Goal: Task Accomplishment & Management: Manage account settings

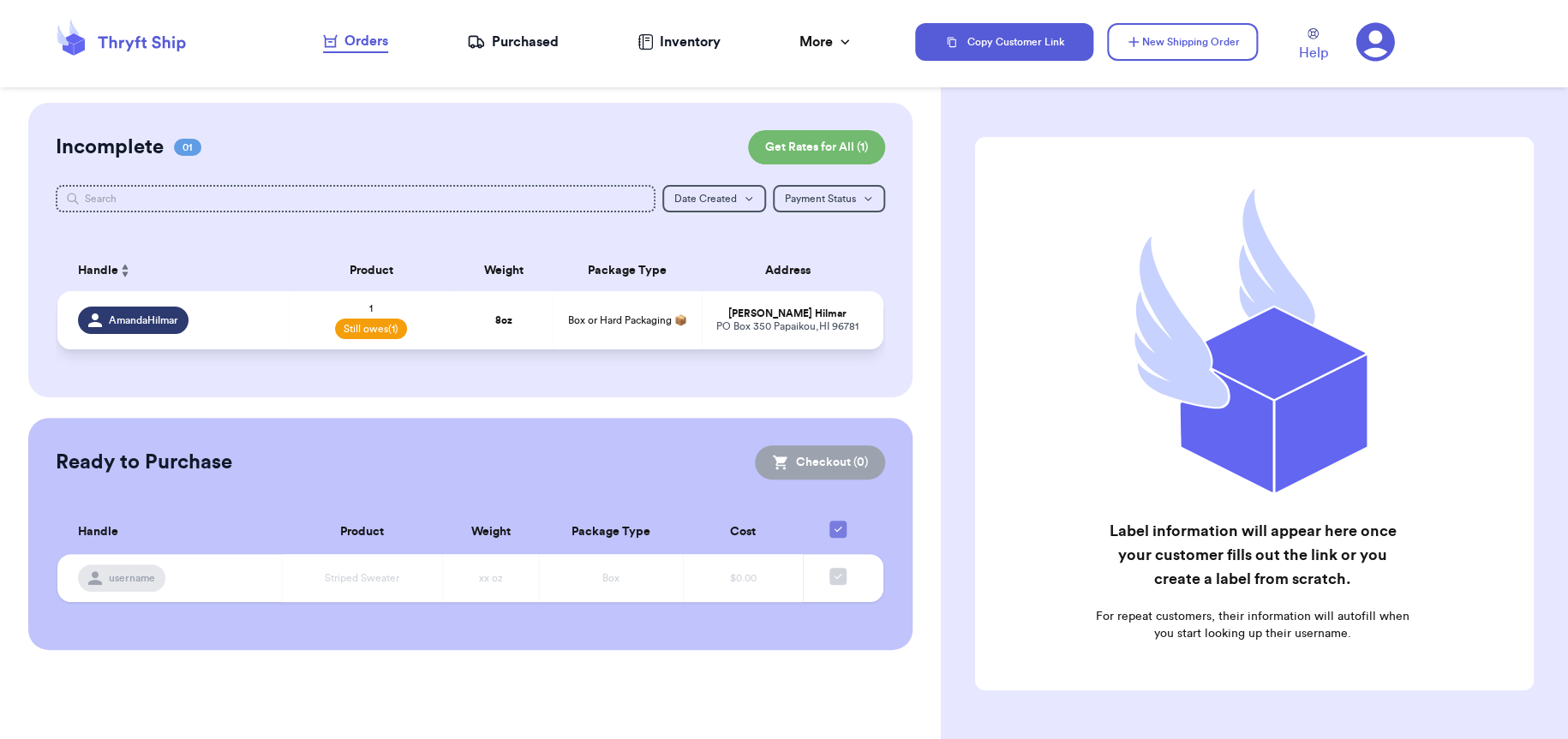
click at [259, 318] on div "AmandaHilmar" at bounding box center [178, 320] width 201 height 27
select select "unpaid"
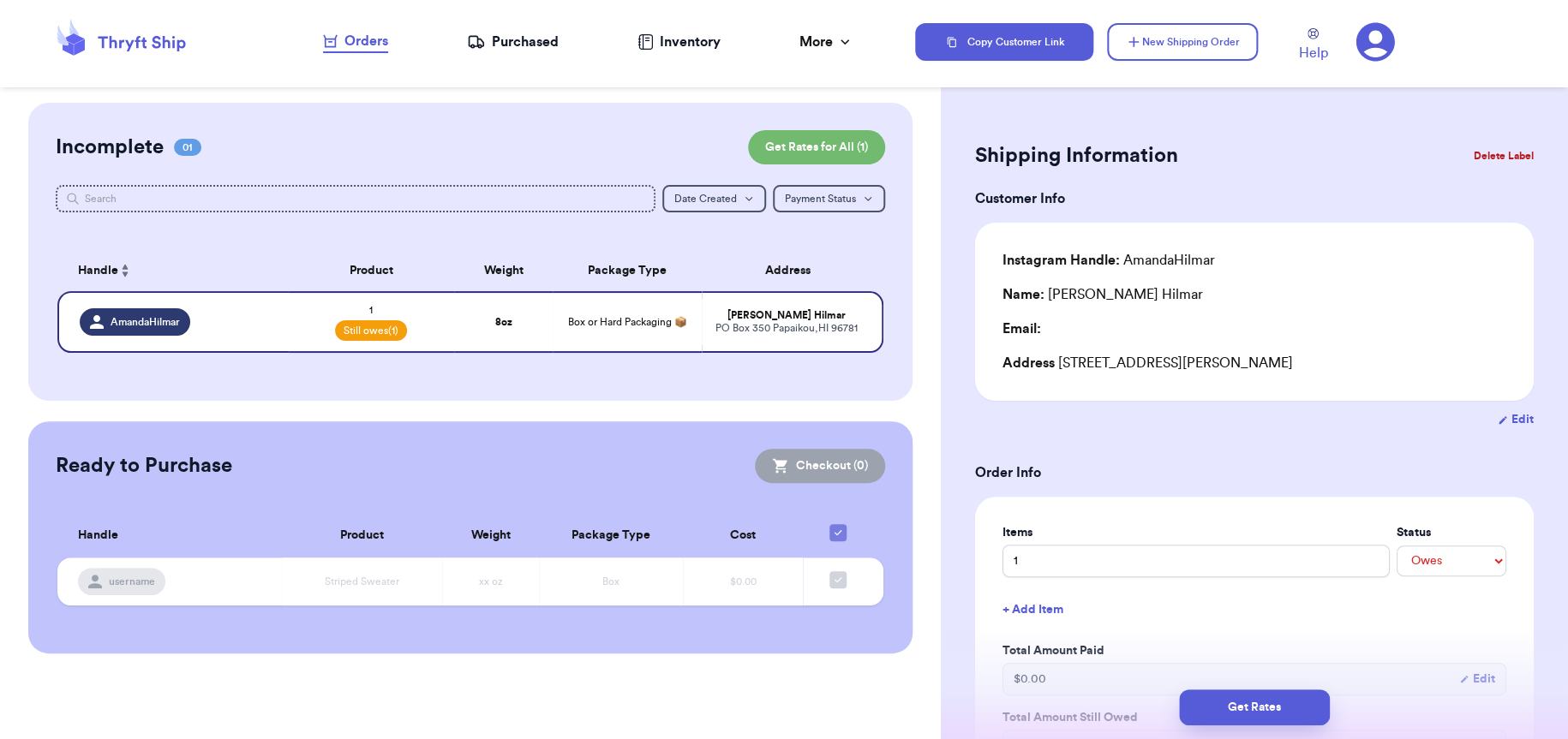
click at [1476, 153] on button "Delete Label" at bounding box center [1503, 155] width 74 height 38
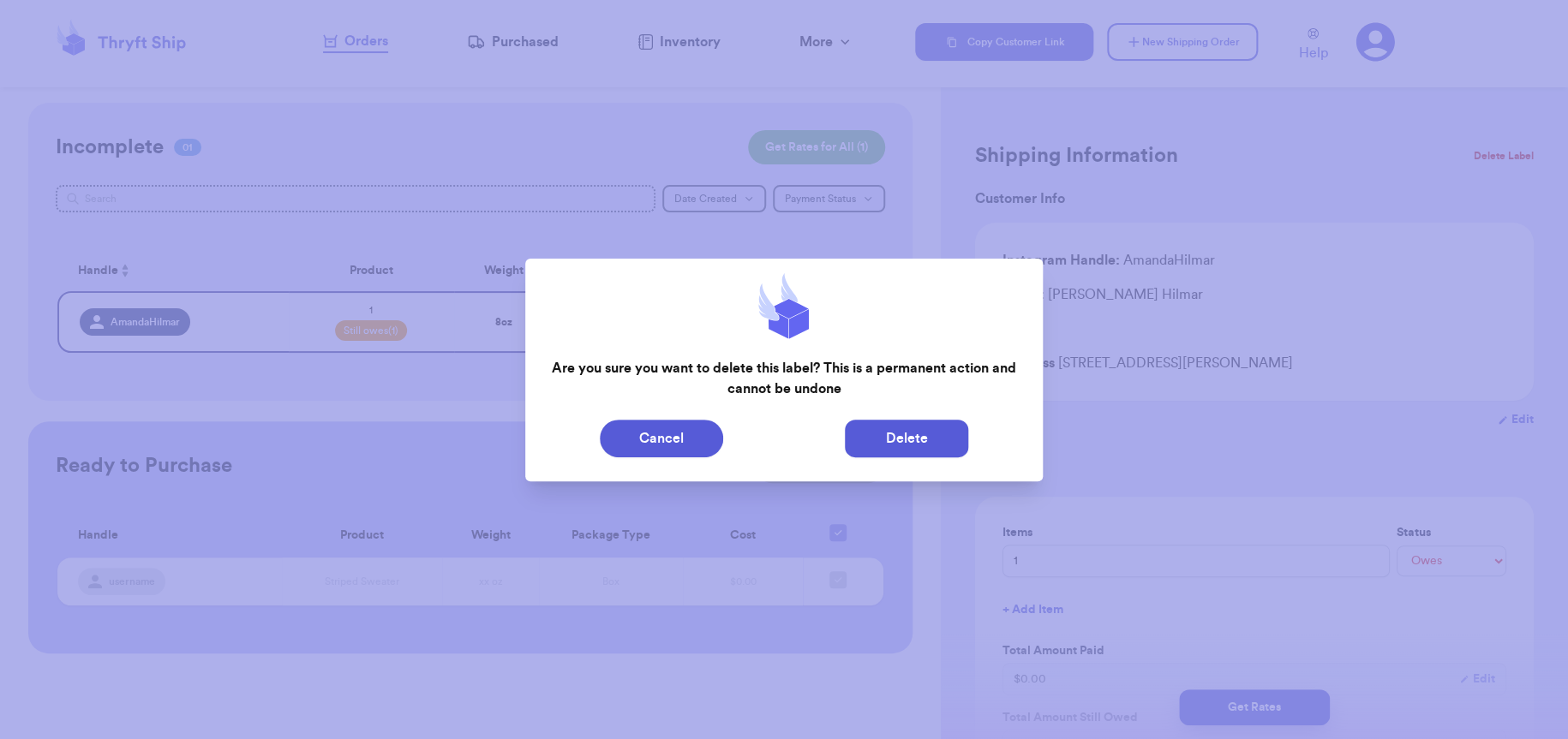
click at [895, 435] on button "Delete" at bounding box center [906, 438] width 124 height 38
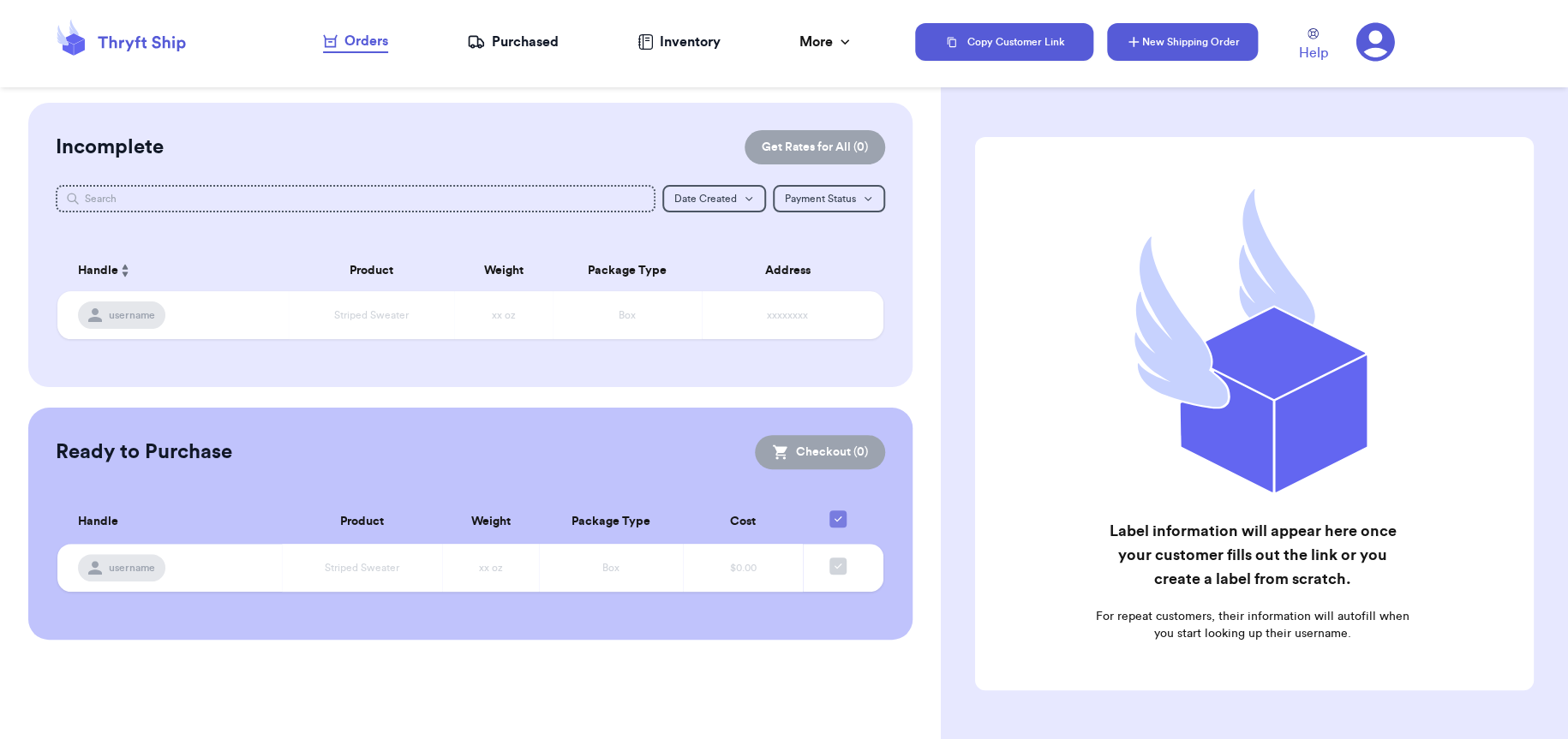
click at [1197, 48] on button "New Shipping Order" at bounding box center [1182, 41] width 151 height 38
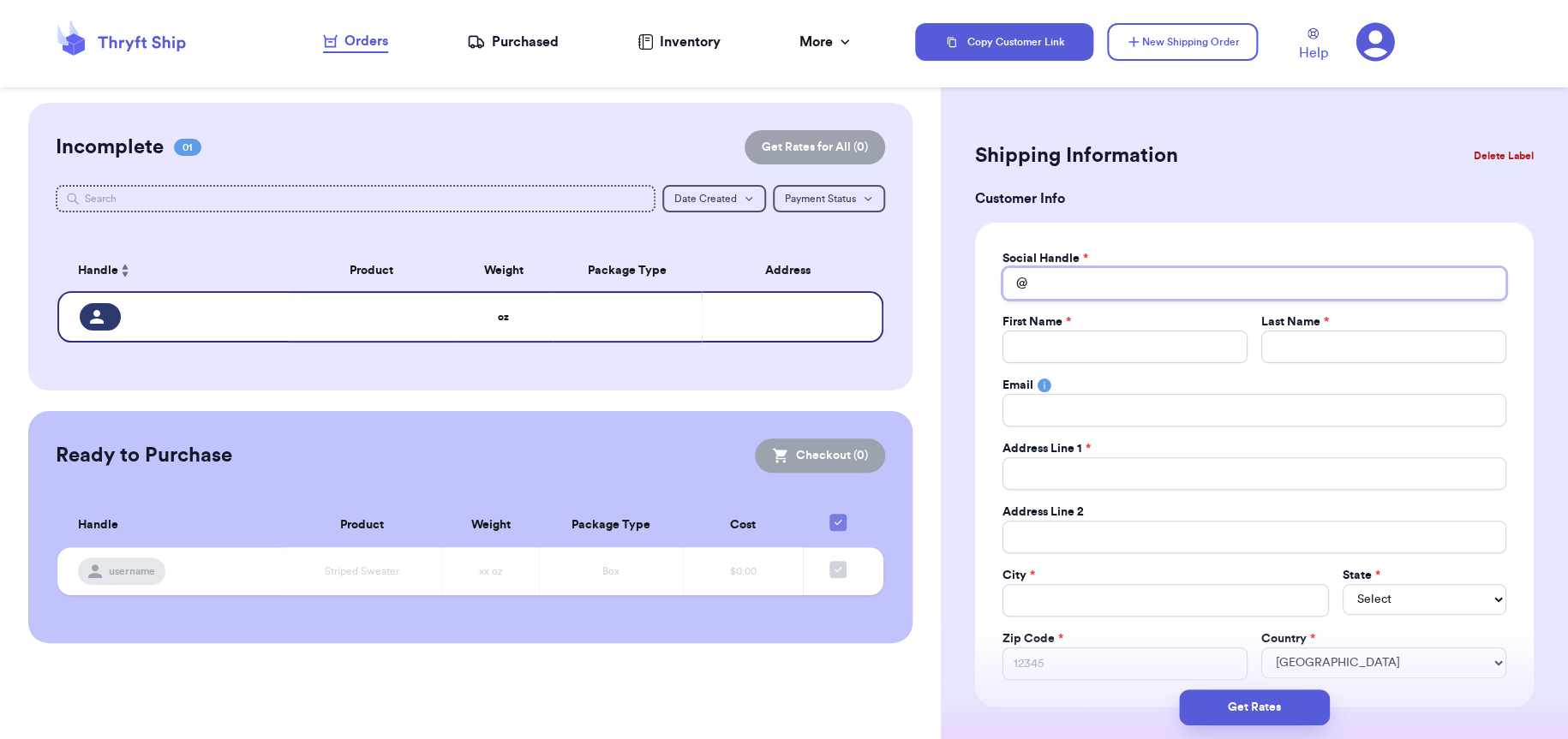
click at [1136, 288] on input "Total Amount Paid" at bounding box center [1254, 283] width 504 height 32
click at [1135, 285] on input "Total Amount Paid" at bounding box center [1254, 283] width 504 height 32
type input "M"
type input "Me"
type input "[PERSON_NAME]"
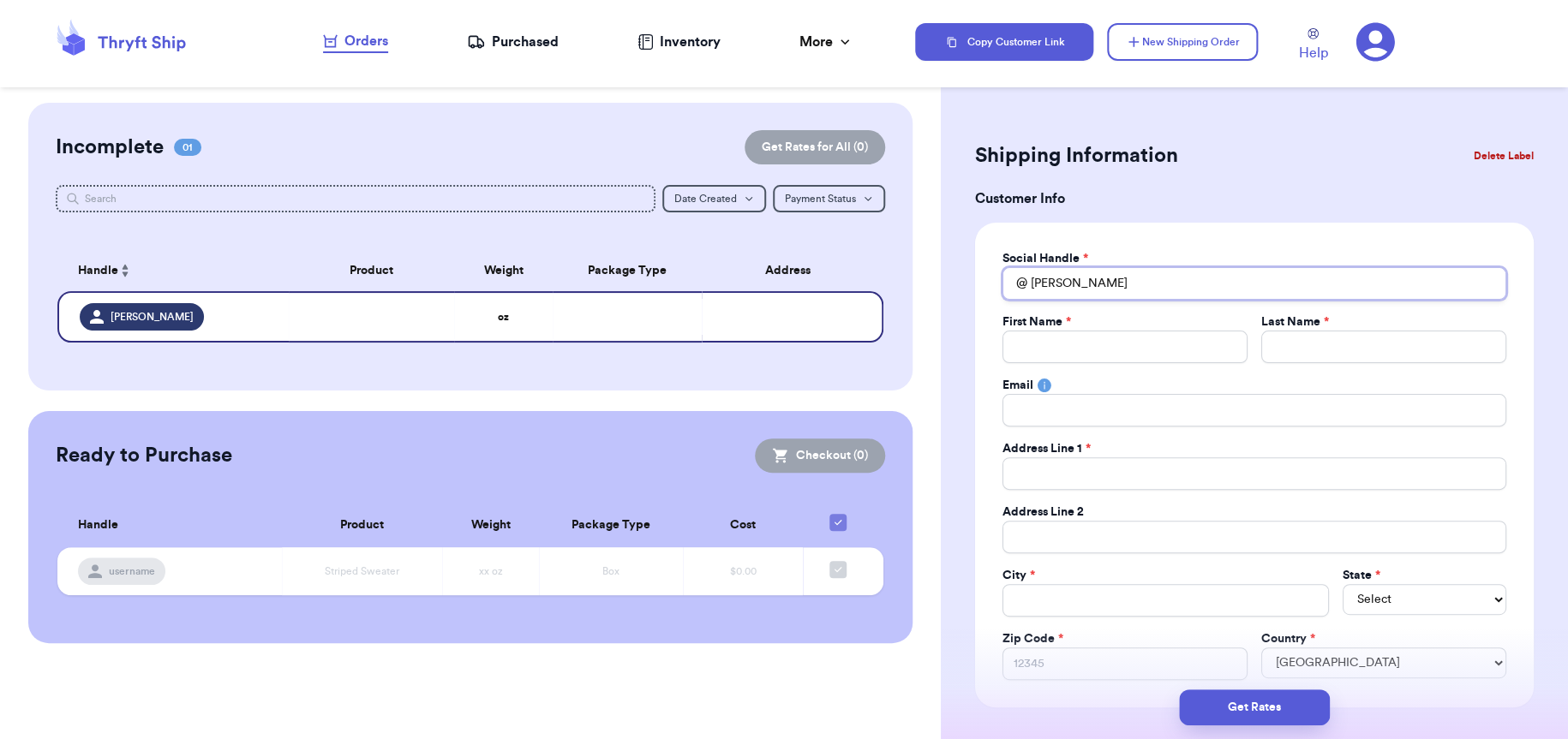
type input "Melo"
type input "Melon"
type input "[PERSON_NAME]"
type input "MeloneeL"
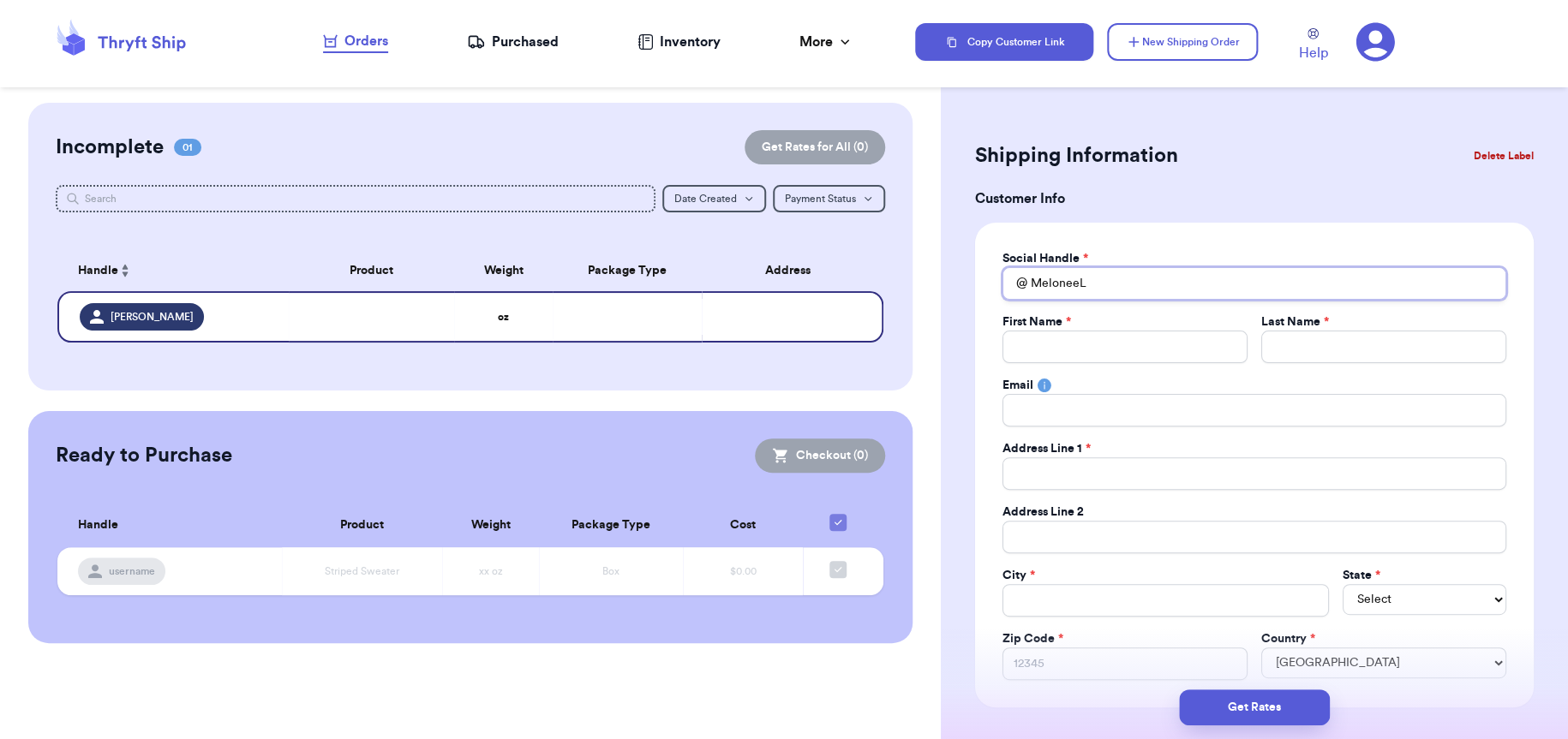
type input "MeloneeLu"
type input "MeloneeLuj"
type input "MeloneeLuja"
type input "MeloneeLujan"
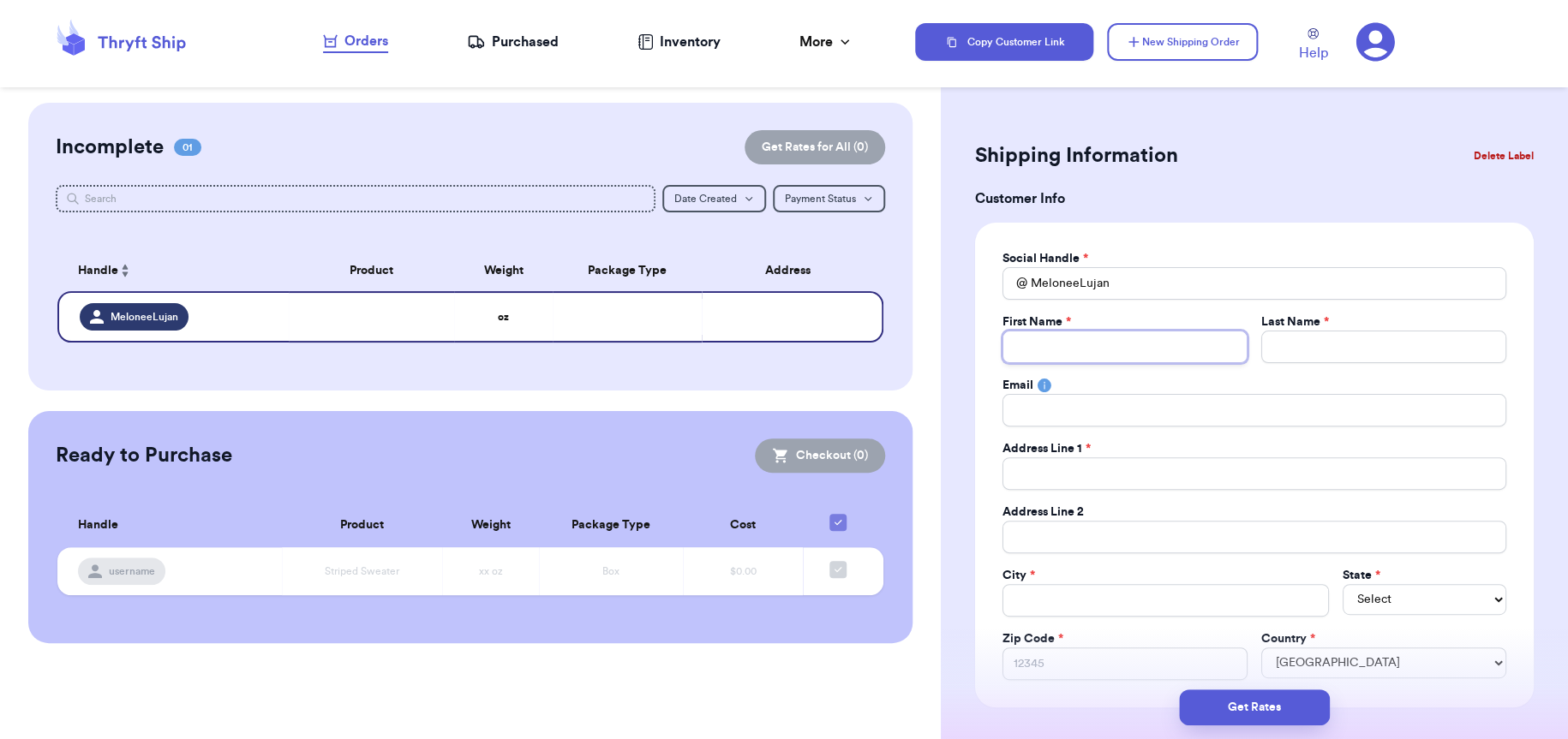
type input "M"
type input "Me"
type input "[PERSON_NAME]"
type input "Melo"
type input "Melon"
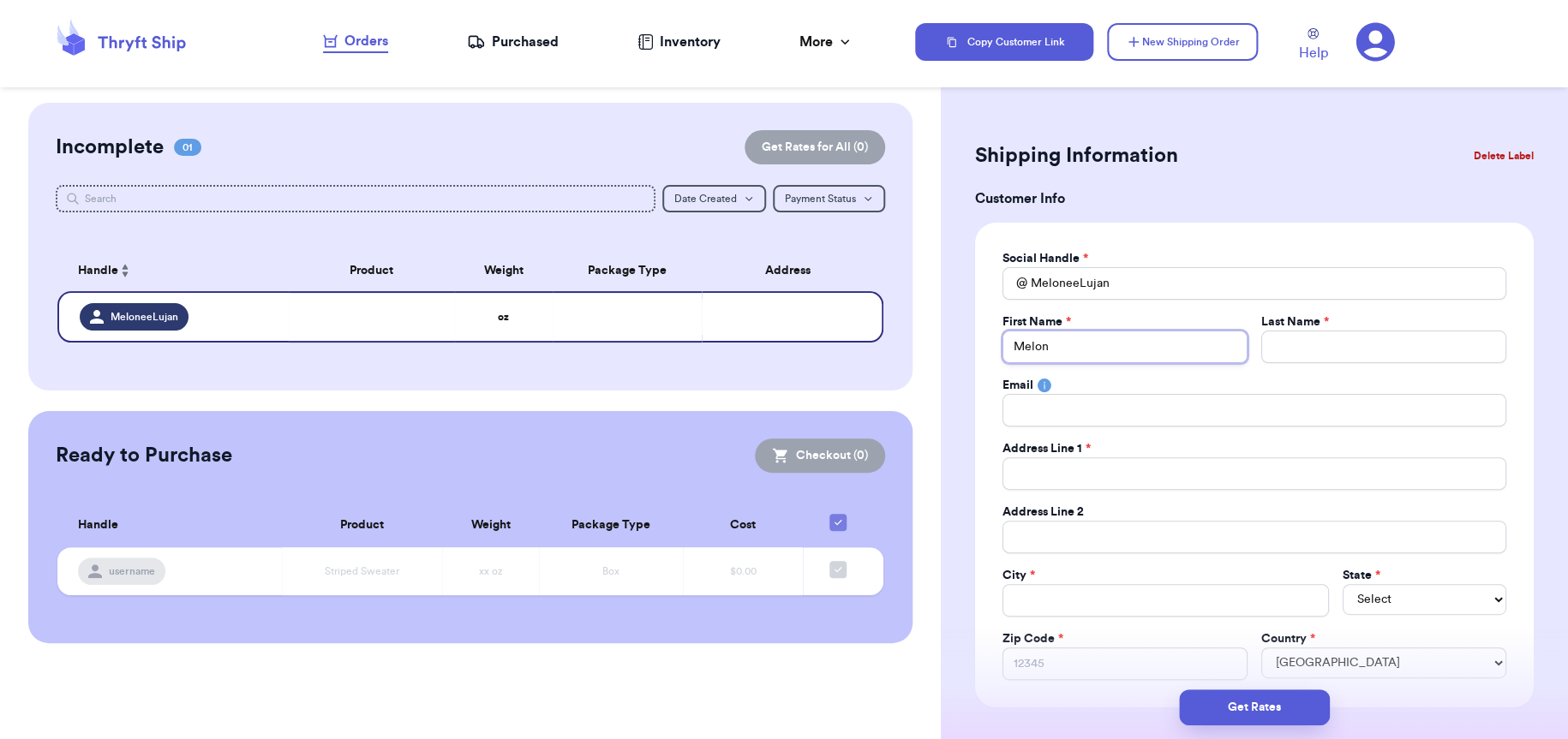
type input "[PERSON_NAME]"
type input "L"
type input "Lu"
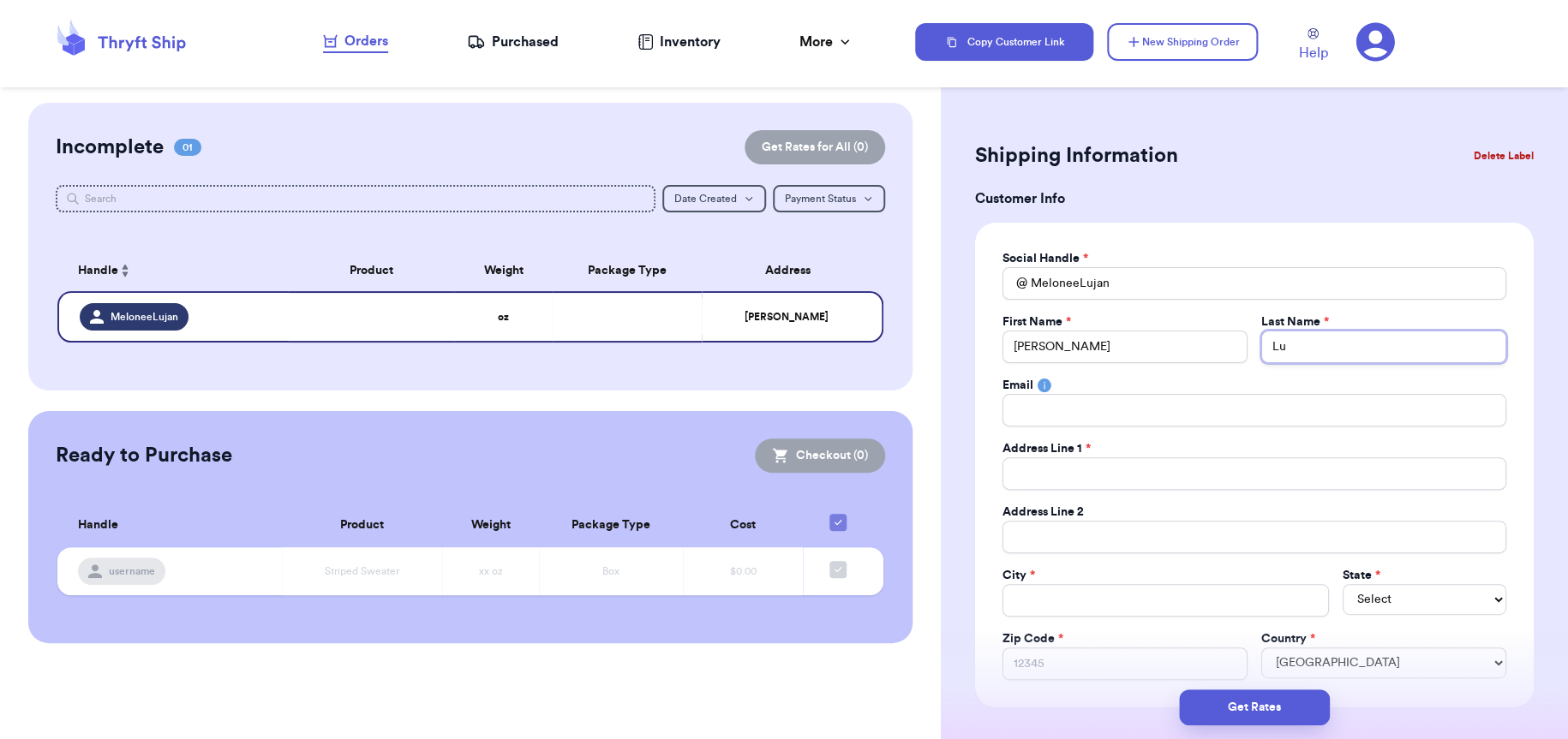
type input "Luj"
type input "Luja"
type input "[PERSON_NAME]"
type input "P"
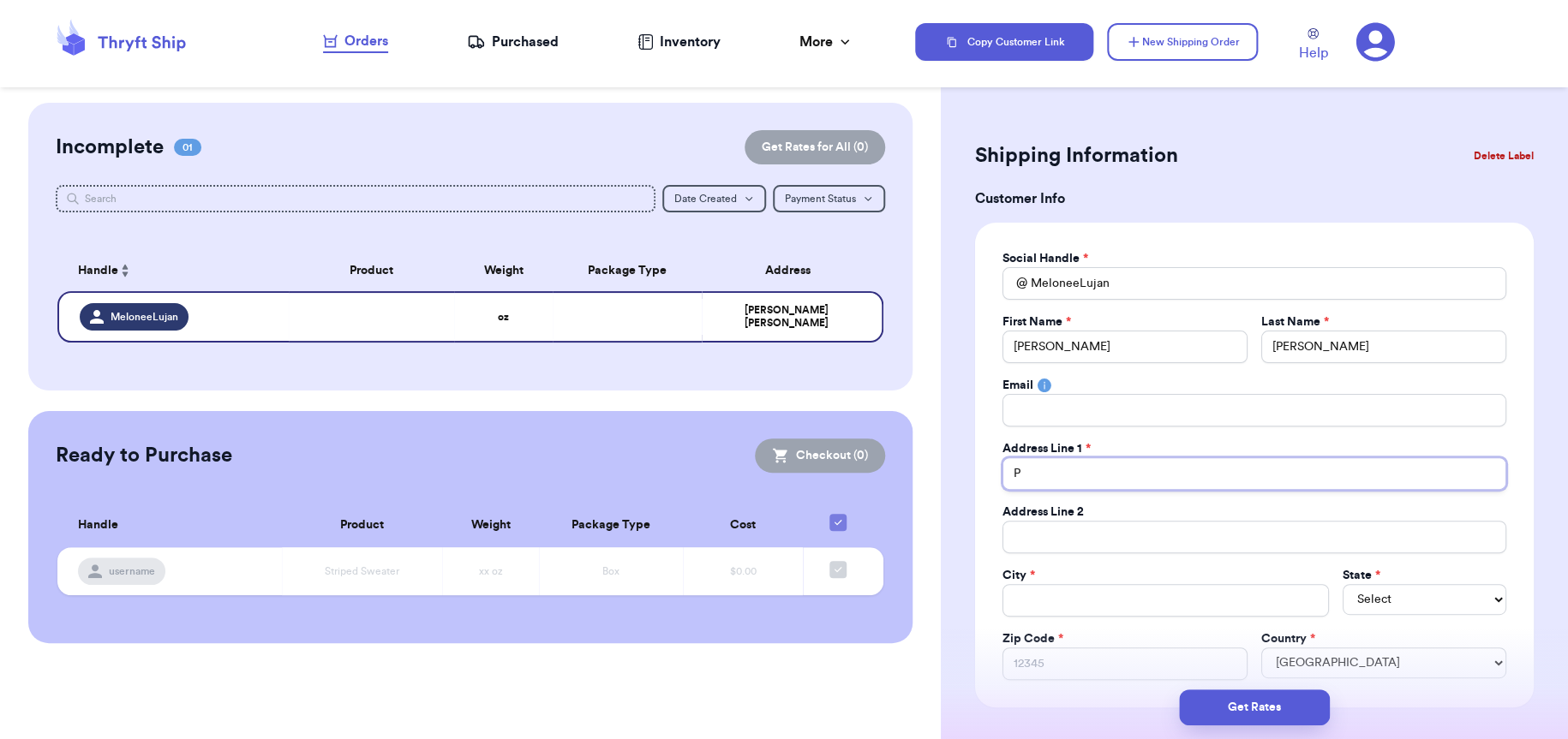
type input "PO"
type input "PO B"
type input "PO Bo"
type input "PO Box"
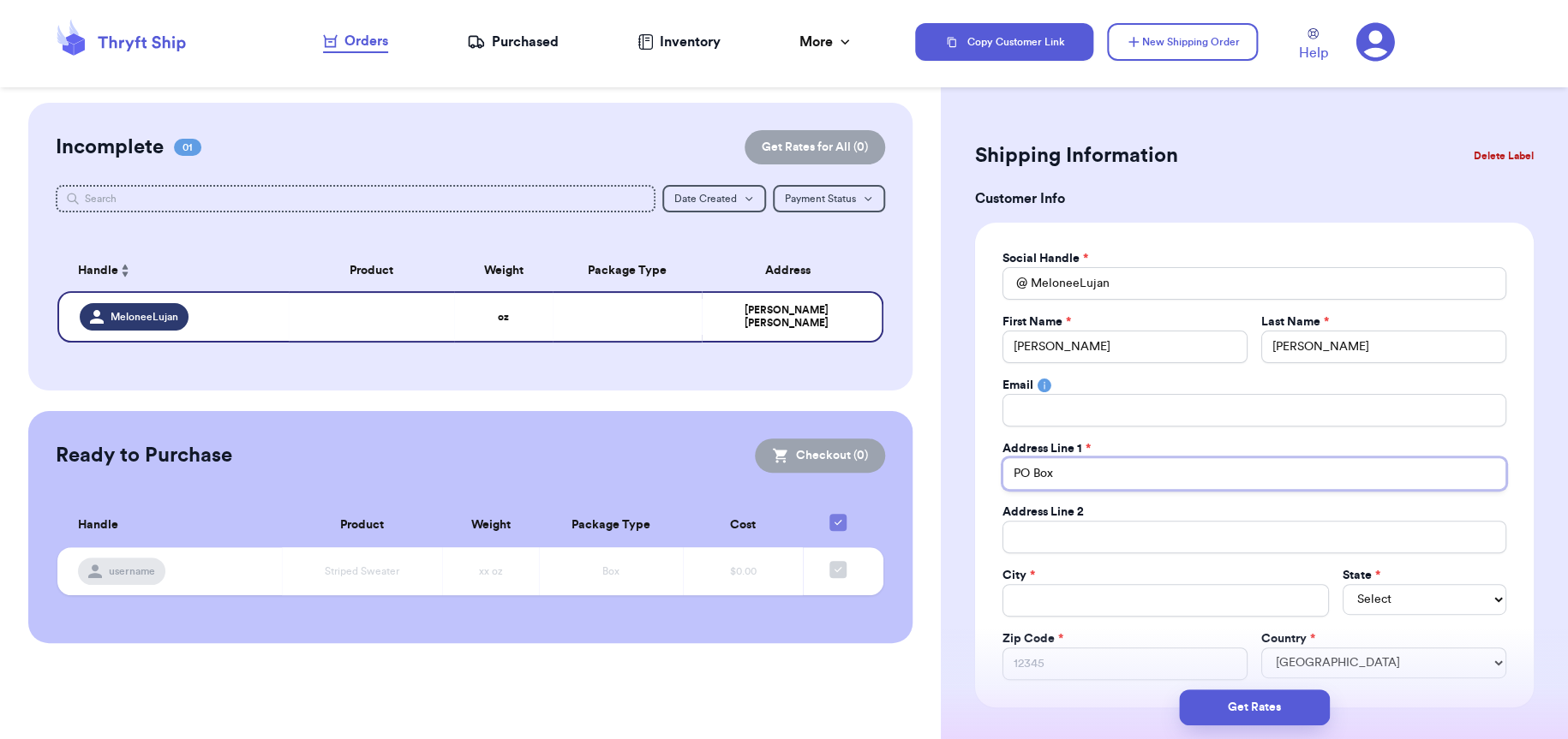
type input "PO Box"
type input "PO Box 5"
type input "PO Box 57"
type input "PO Box 579"
type input "PO Box 5794"
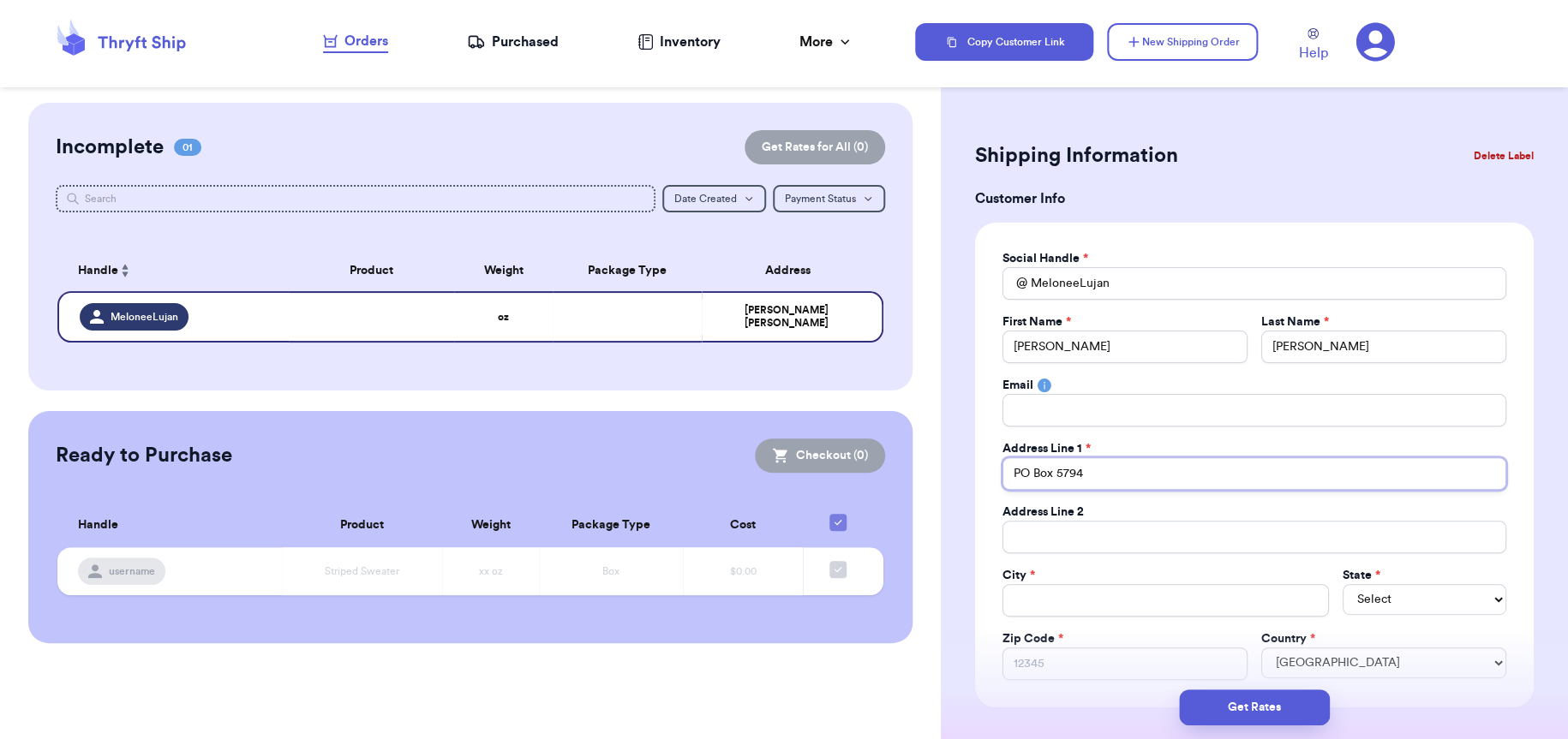
type input "PO Box 5794"
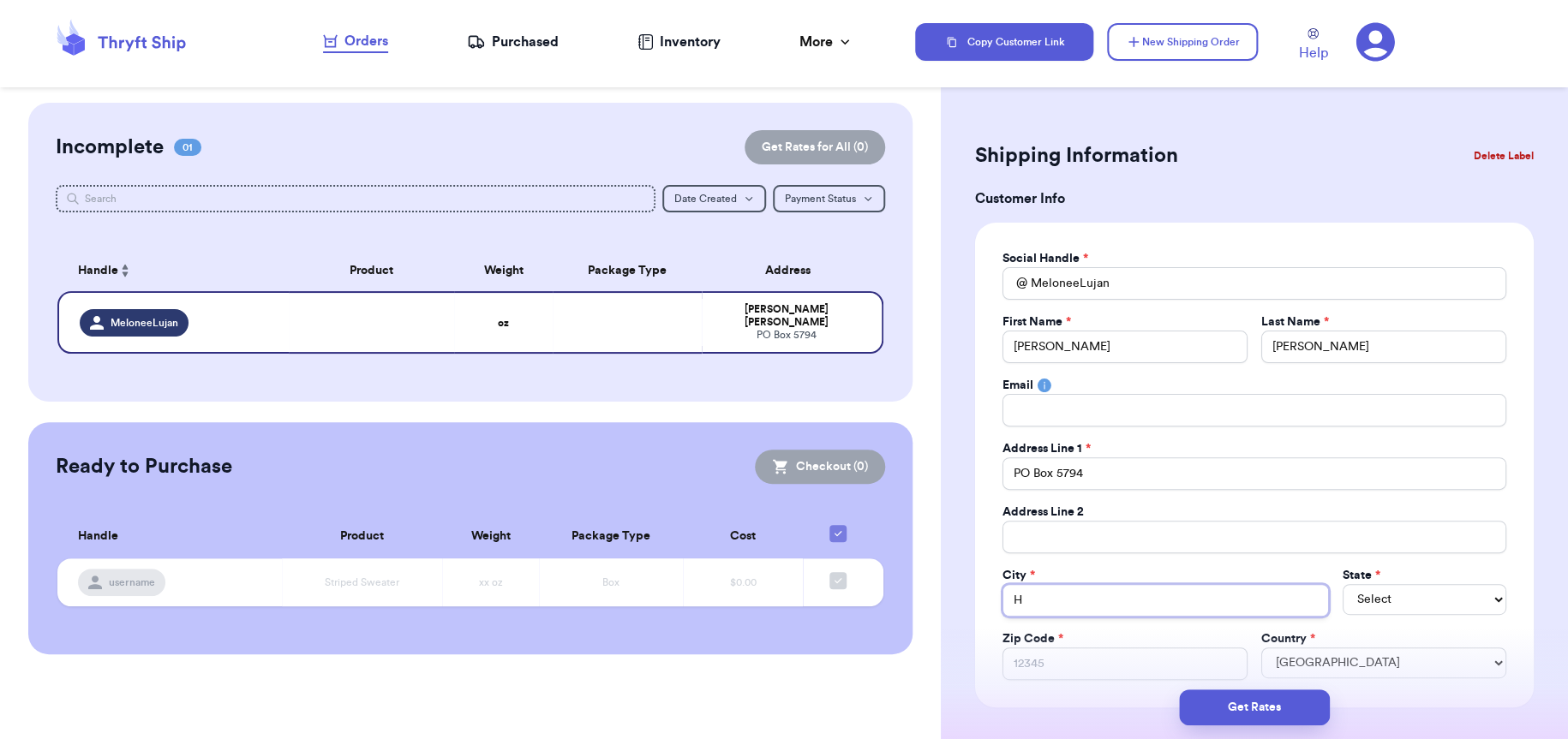
type input "H"
type input "Hi"
type input "Hil"
type input "Hilo"
type input "Hilop"
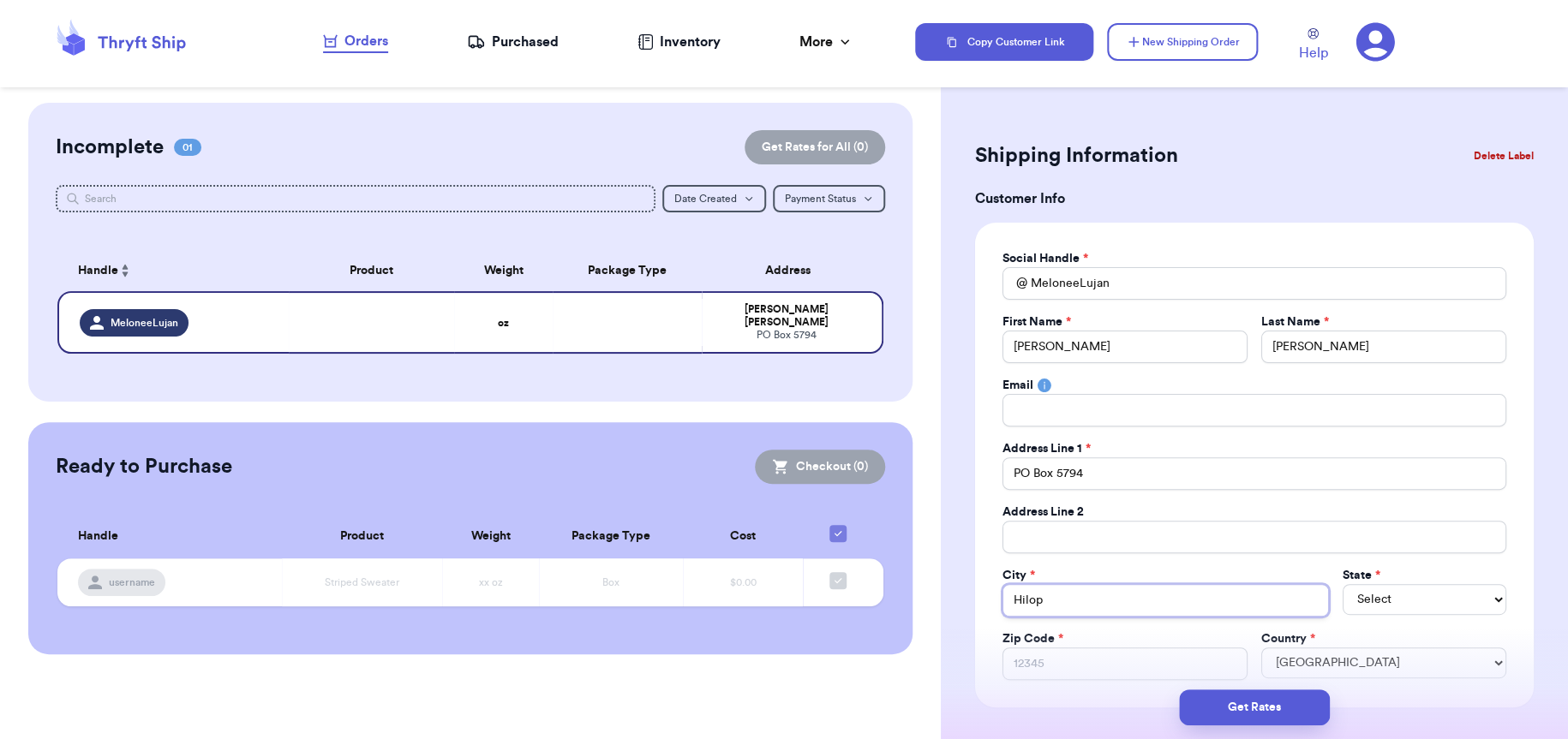
type input "Hilo"
select select "HI"
type input "9"
type input "96"
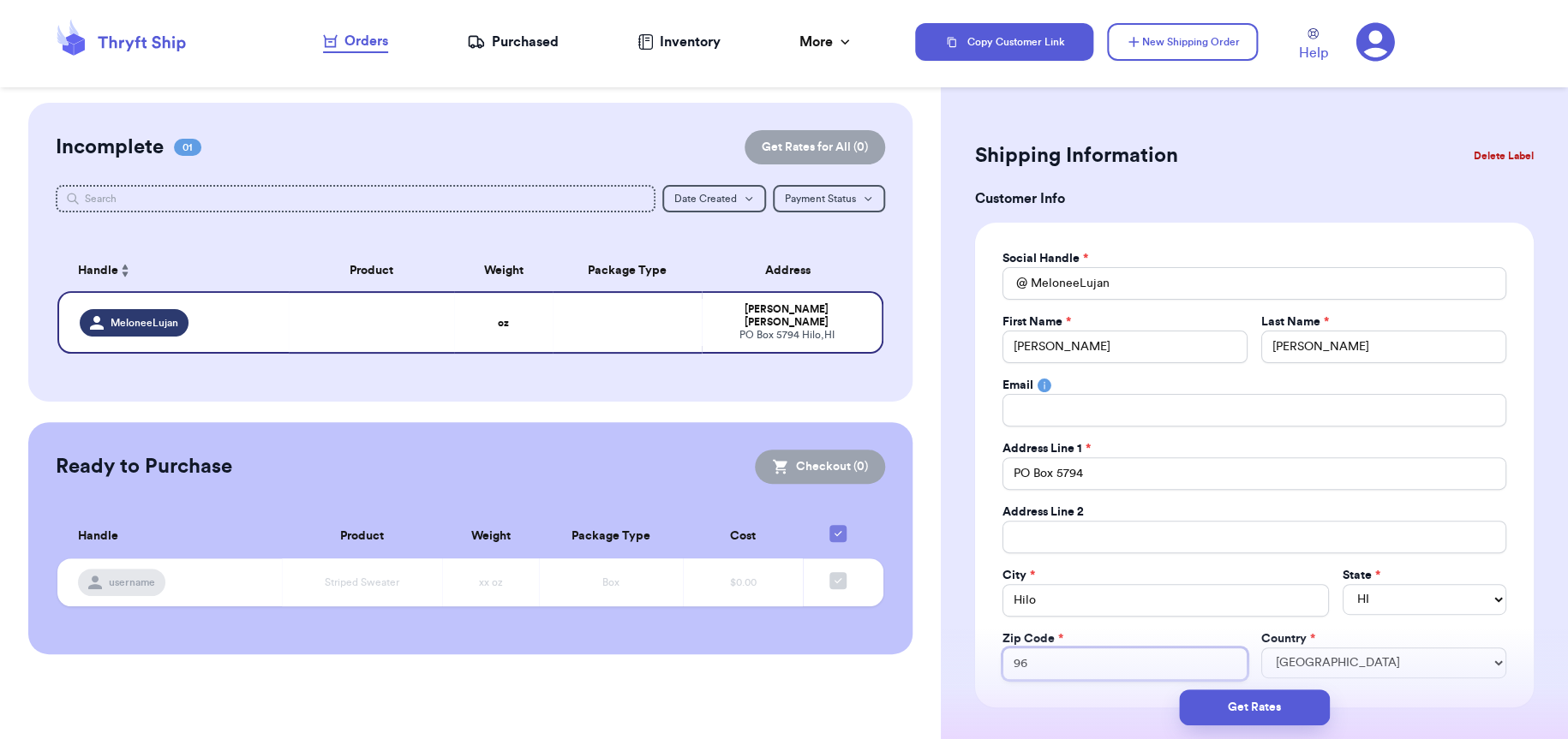
type input "967"
type input "9672"
type input "96720"
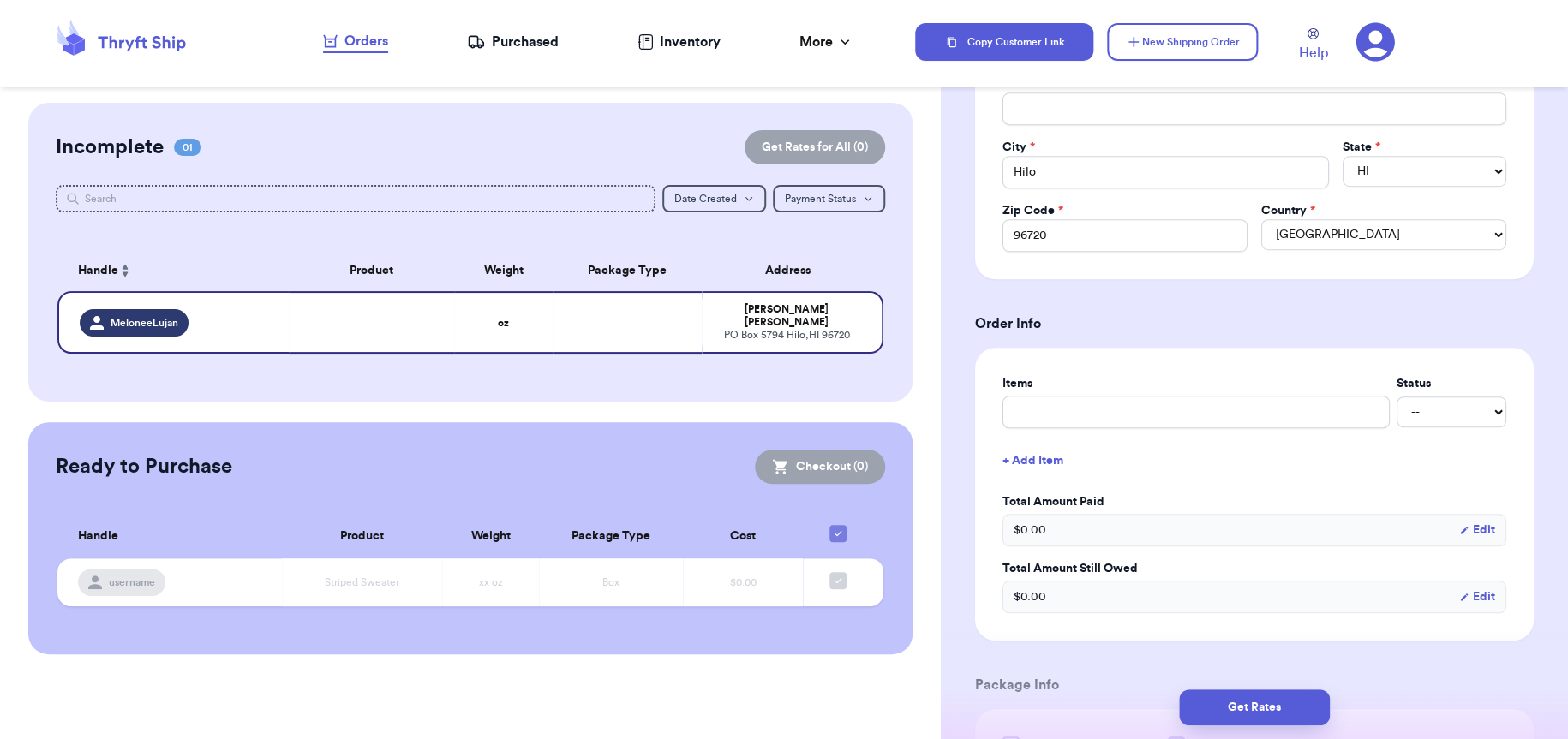
scroll to position [600, 0]
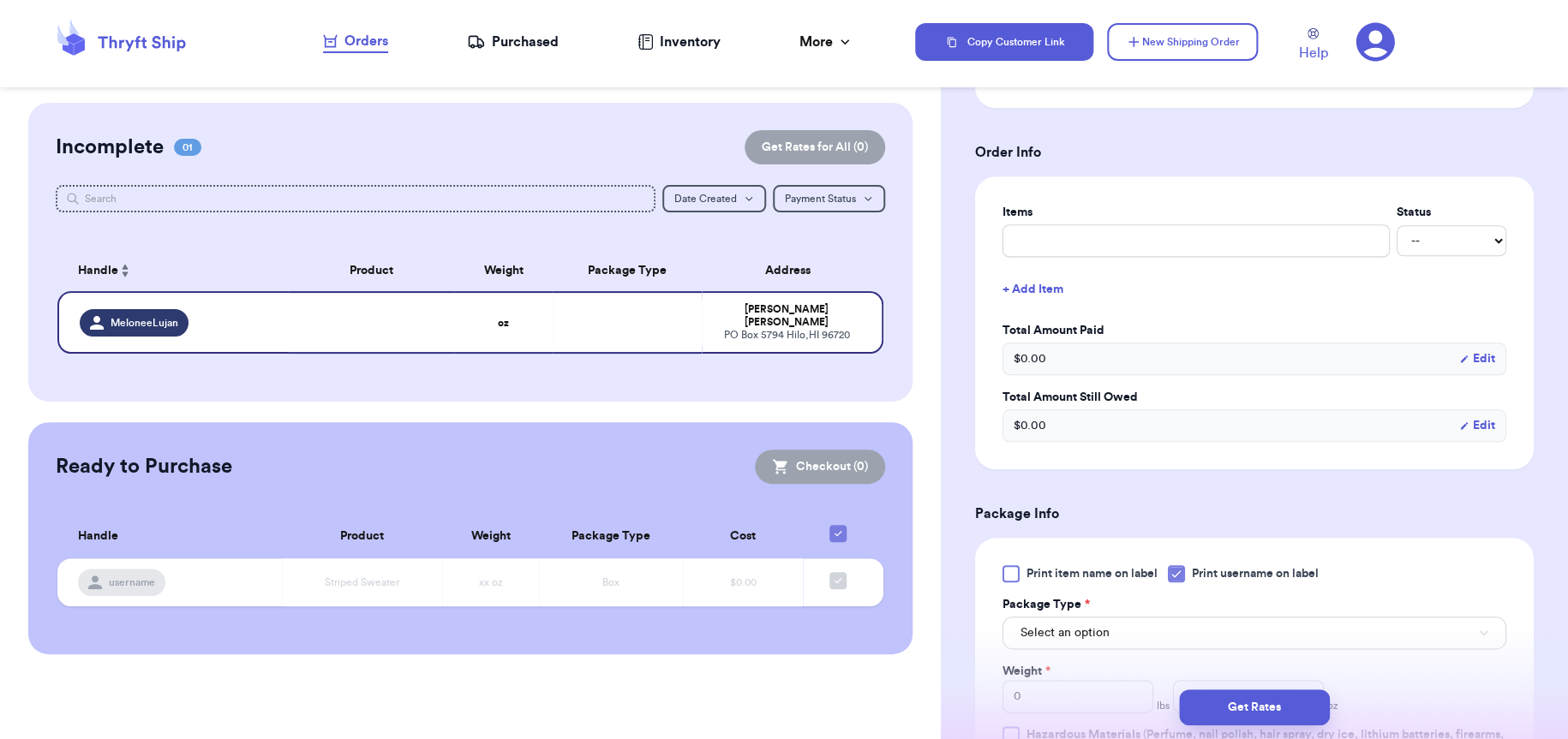
click at [1172, 571] on icon at bounding box center [1176, 574] width 14 height 14
click at [0, 0] on input "Print username on label" at bounding box center [0, 0] width 0 height 0
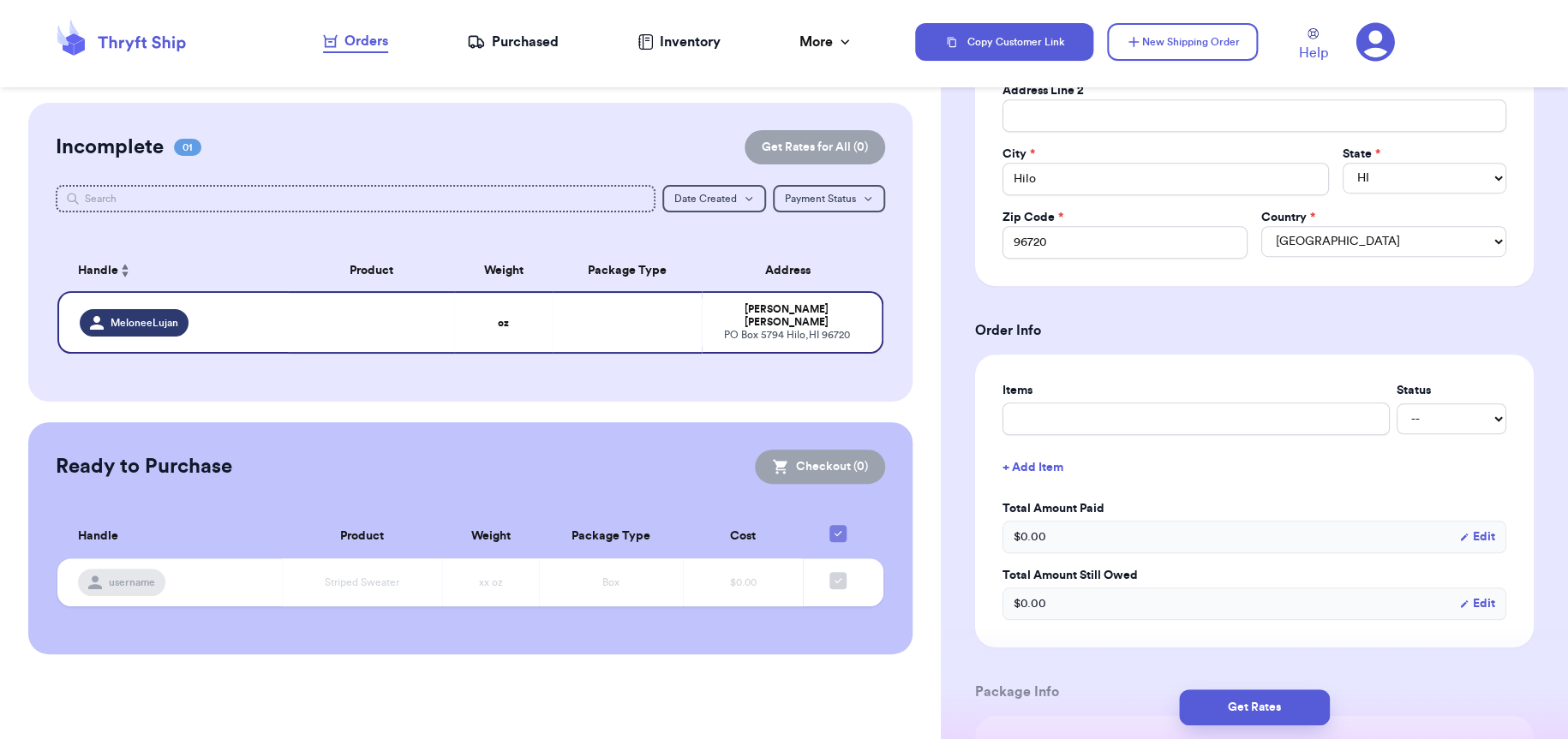
scroll to position [429, 0]
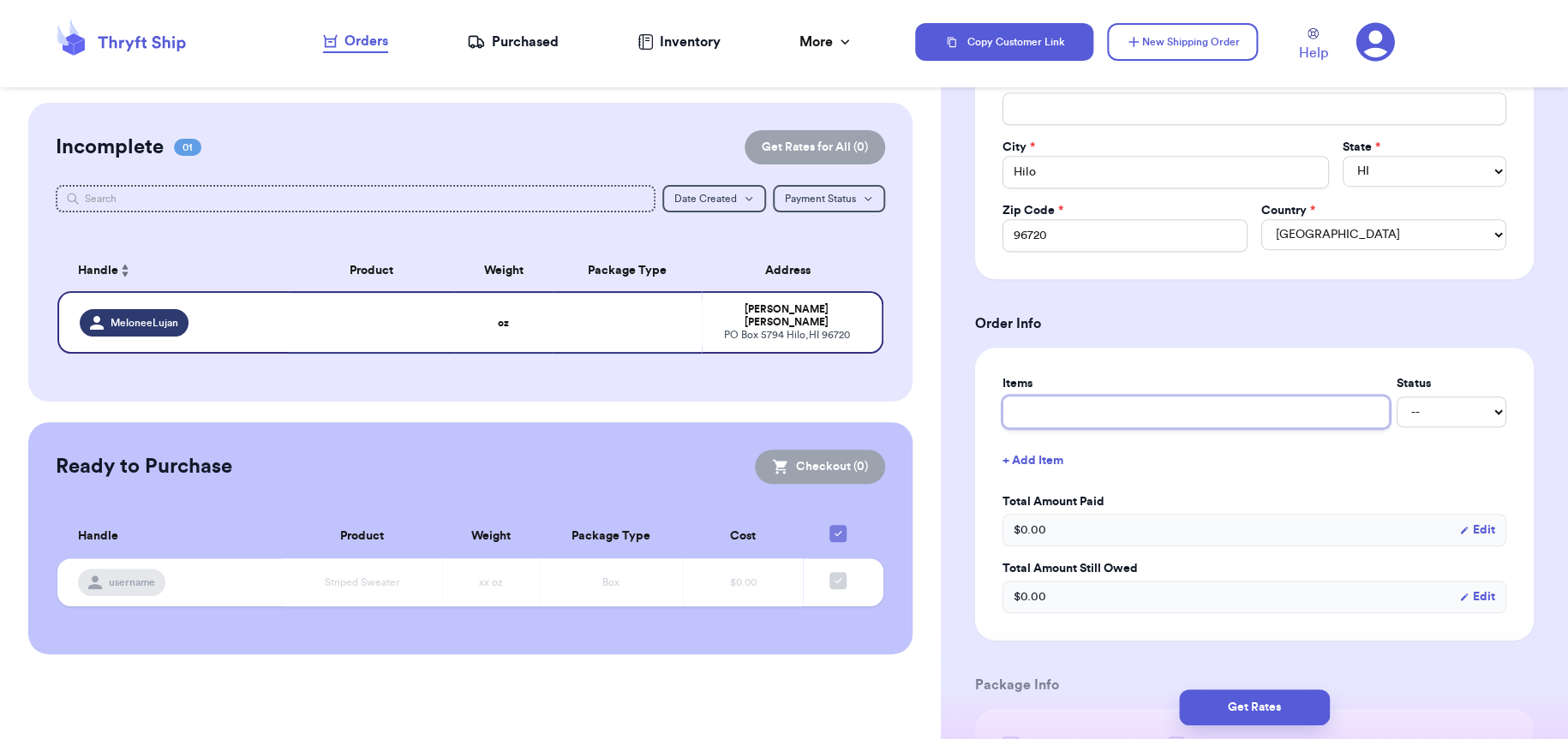
click at [1246, 428] on input "text" at bounding box center [1196, 412] width 387 height 32
type input "G"
type input "Gr"
type input "Gra"
type input "Gray"
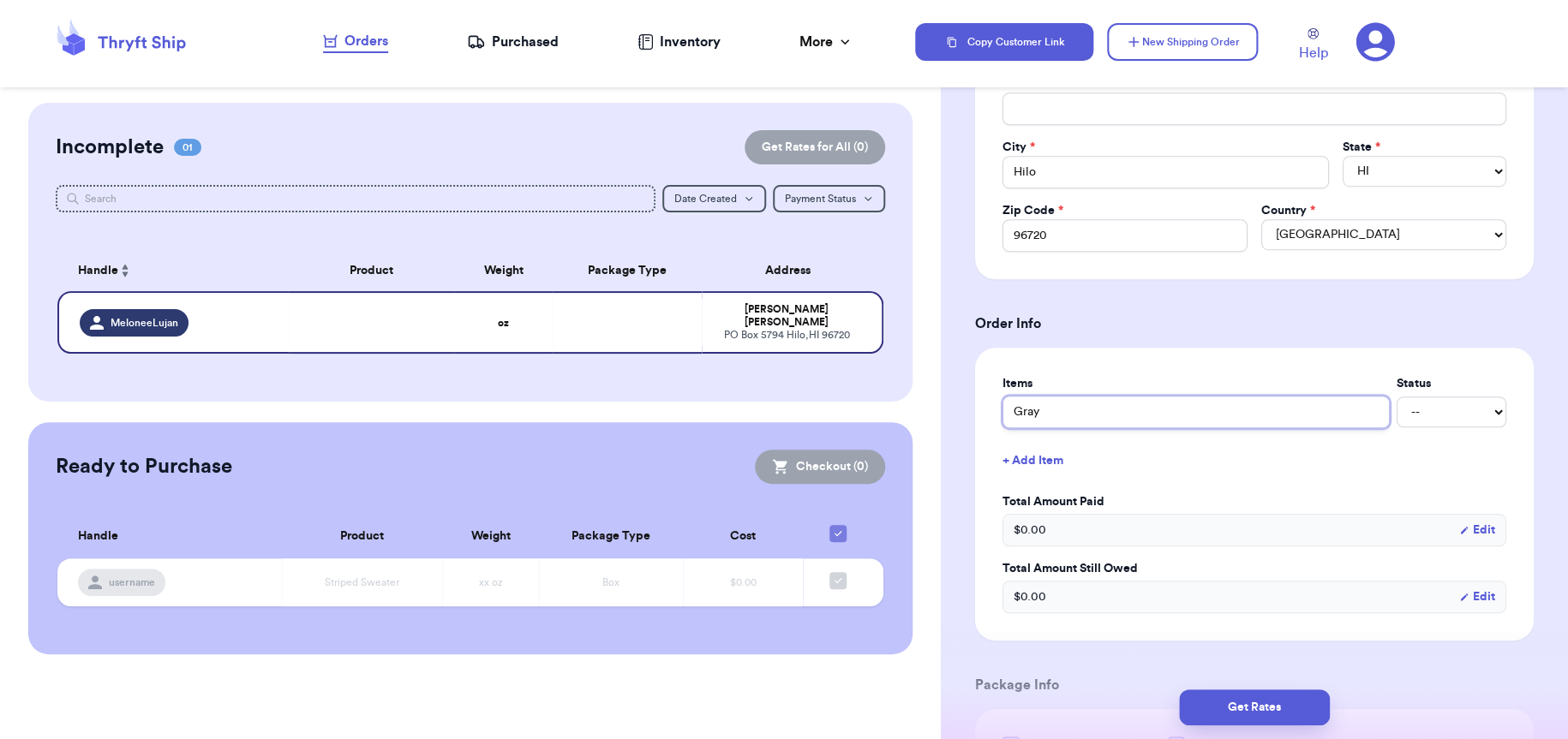
type input "Gray"
type input "Gray J"
type input "[PERSON_NAME]"
type input "Gray Jump"
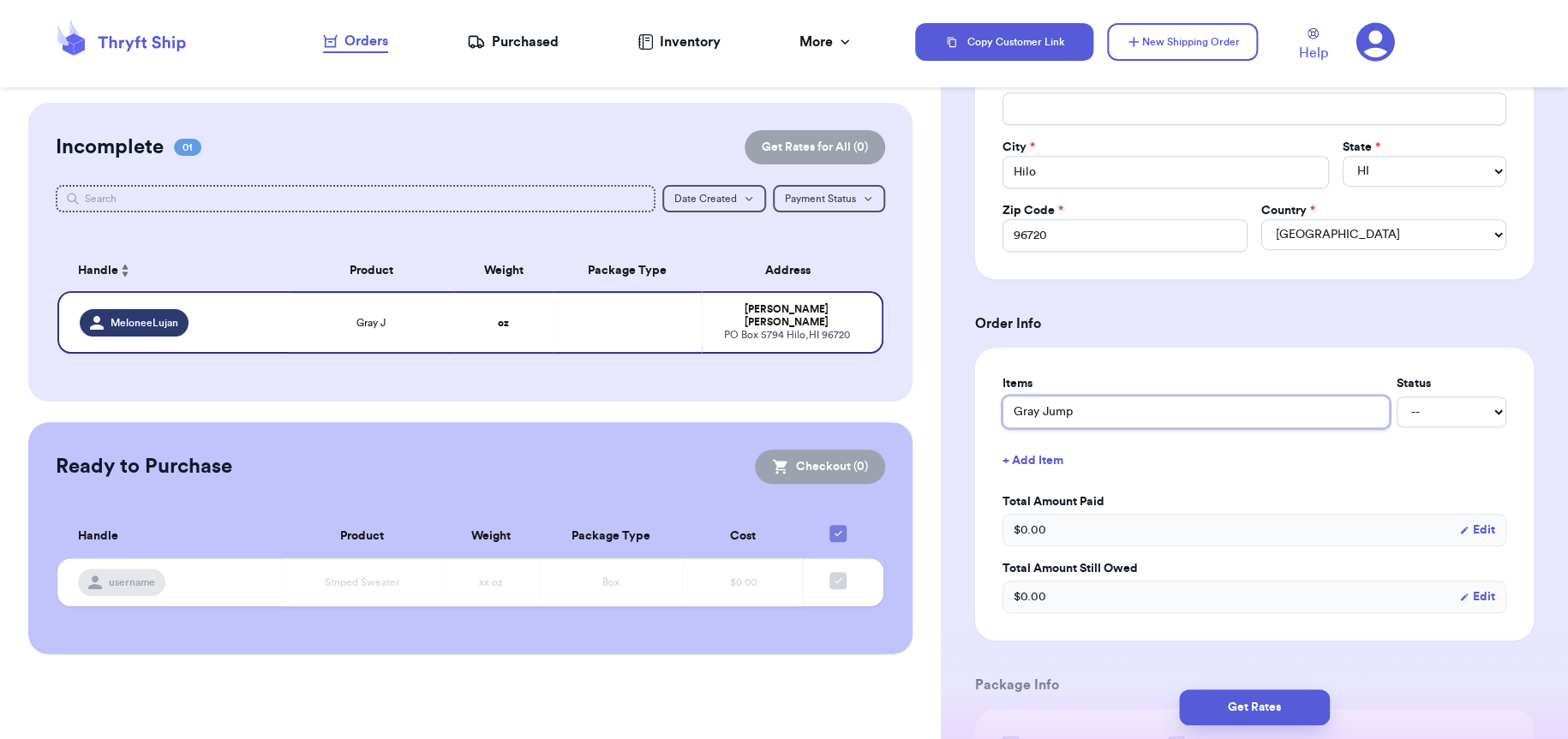
type input "Gray Jumpu"
type input "Gray Jumpus"
type input "Gray Jumpusi"
type input "Gray Jumpusit"
type input "Gray Jumpusi"
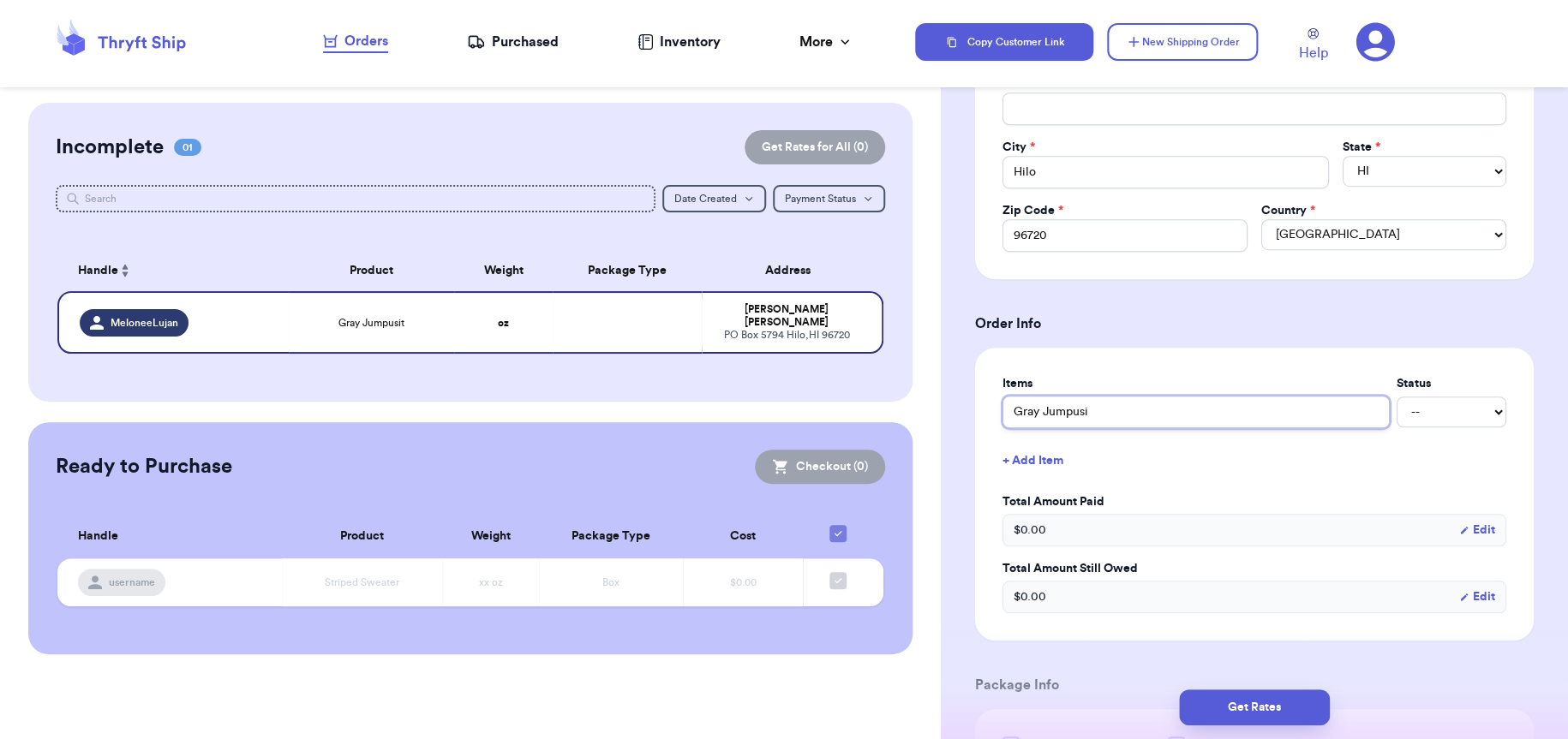
type input "Gray Jumpus"
type input "Gray Jumpu"
type input "Gray Jump"
type input "Gray Jumps"
type input "Gray Jumpsu"
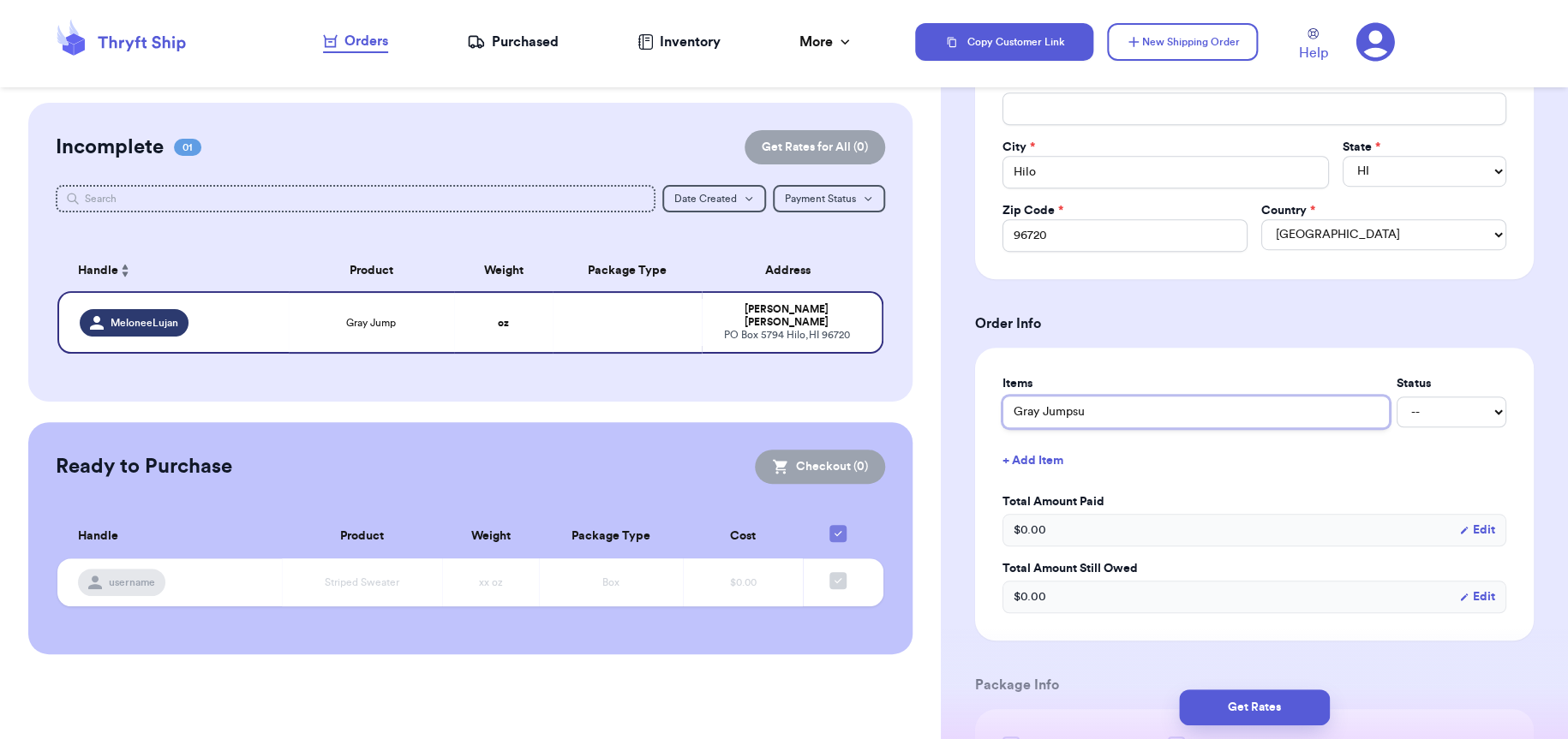
type input "Gray Jumpsui"
type input "Gray Jumpsuit"
click at [1434, 416] on select "-- Paid Owes" at bounding box center [1451, 412] width 110 height 31
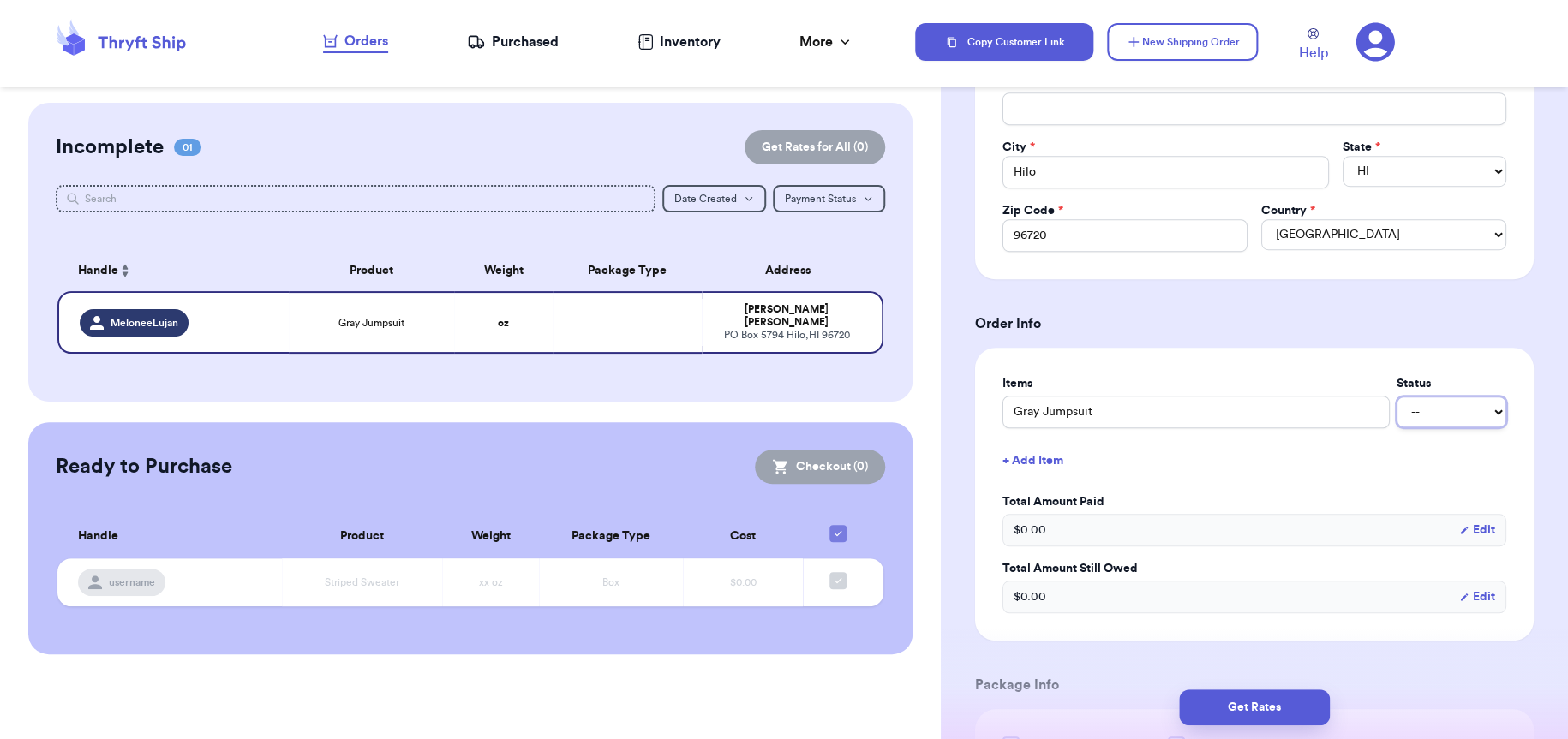
select select "unpaid"
click at [1396, 397] on select "-- Paid Owes" at bounding box center [1451, 412] width 110 height 31
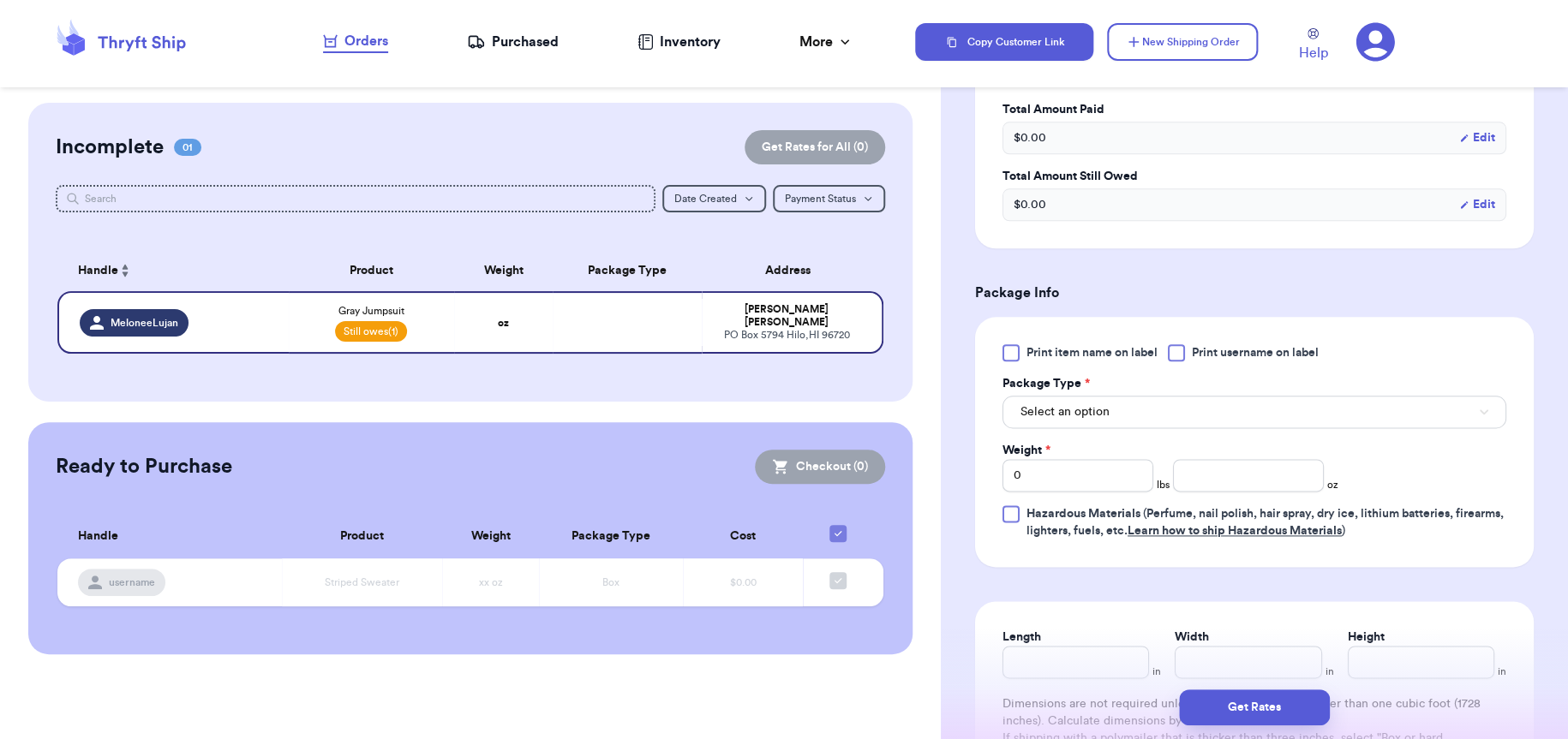
scroll to position [856, 0]
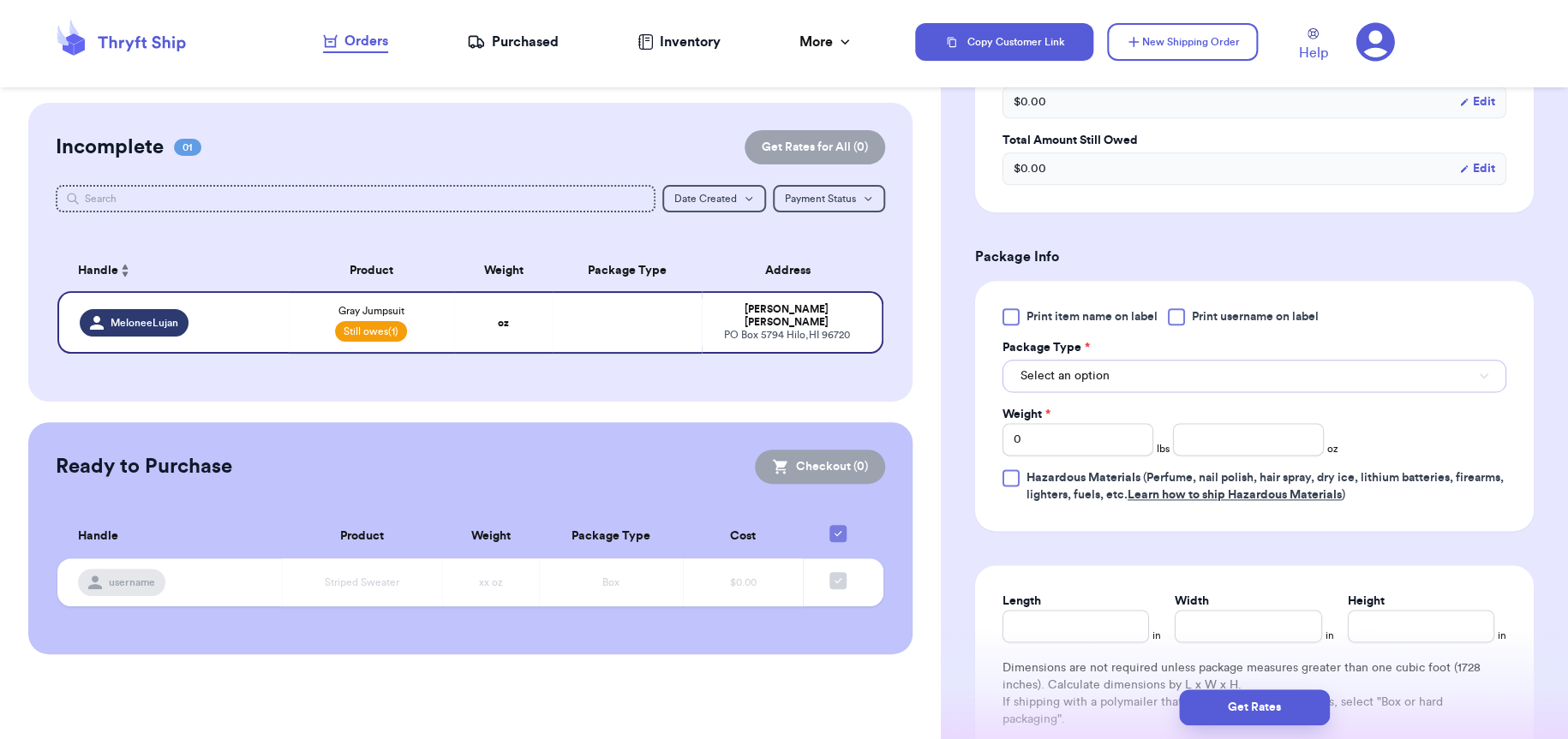
click at [1188, 373] on button "Select an option" at bounding box center [1254, 375] width 504 height 32
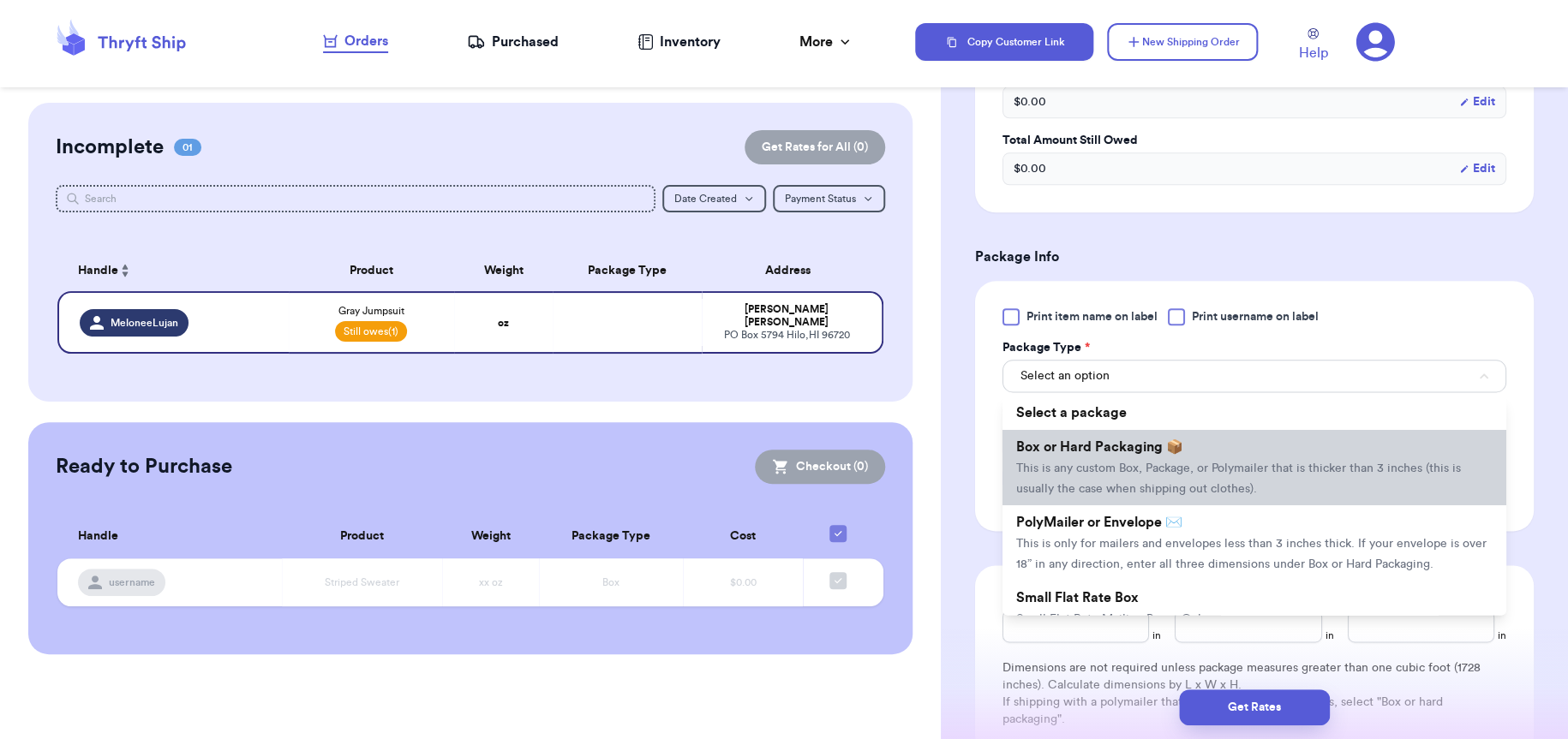
click at [1183, 463] on span "This is any custom Box, Package, or Polymailer that is thicker than 3 inches (t…" at bounding box center [1238, 479] width 444 height 32
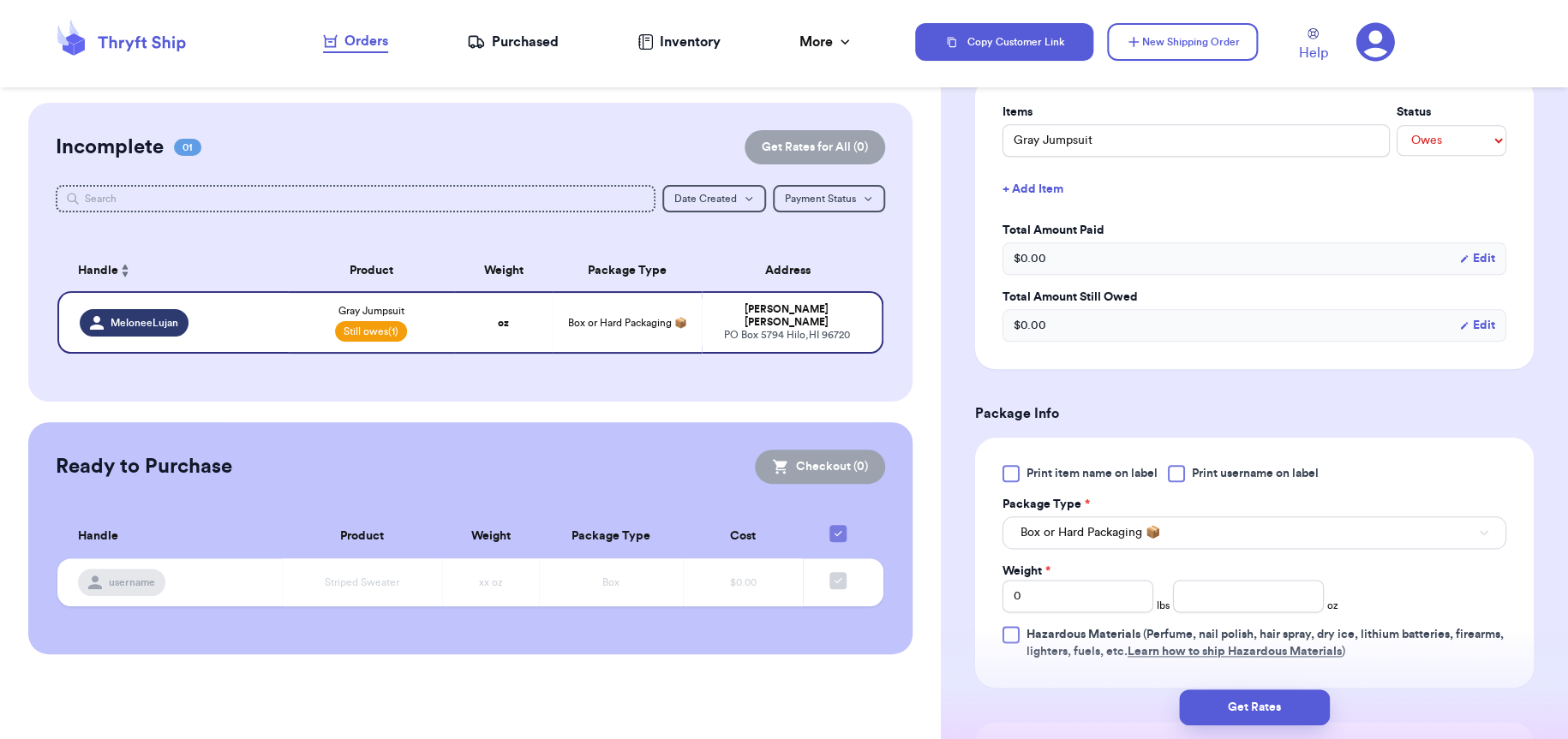
scroll to position [823, 0]
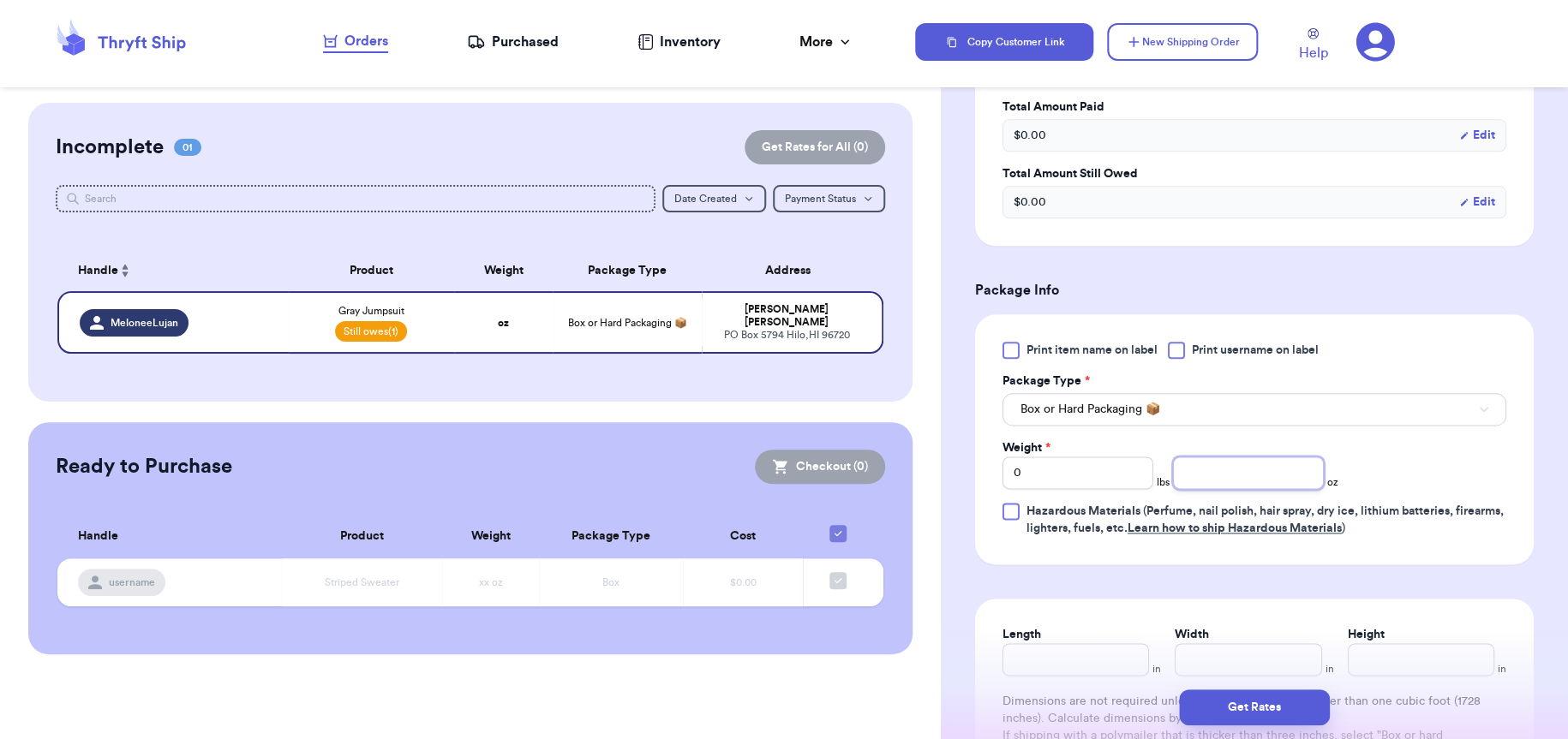
click at [1258, 473] on input "number" at bounding box center [1248, 473] width 151 height 32
type input "5"
click at [1252, 715] on button "Get Rates" at bounding box center [1254, 707] width 151 height 36
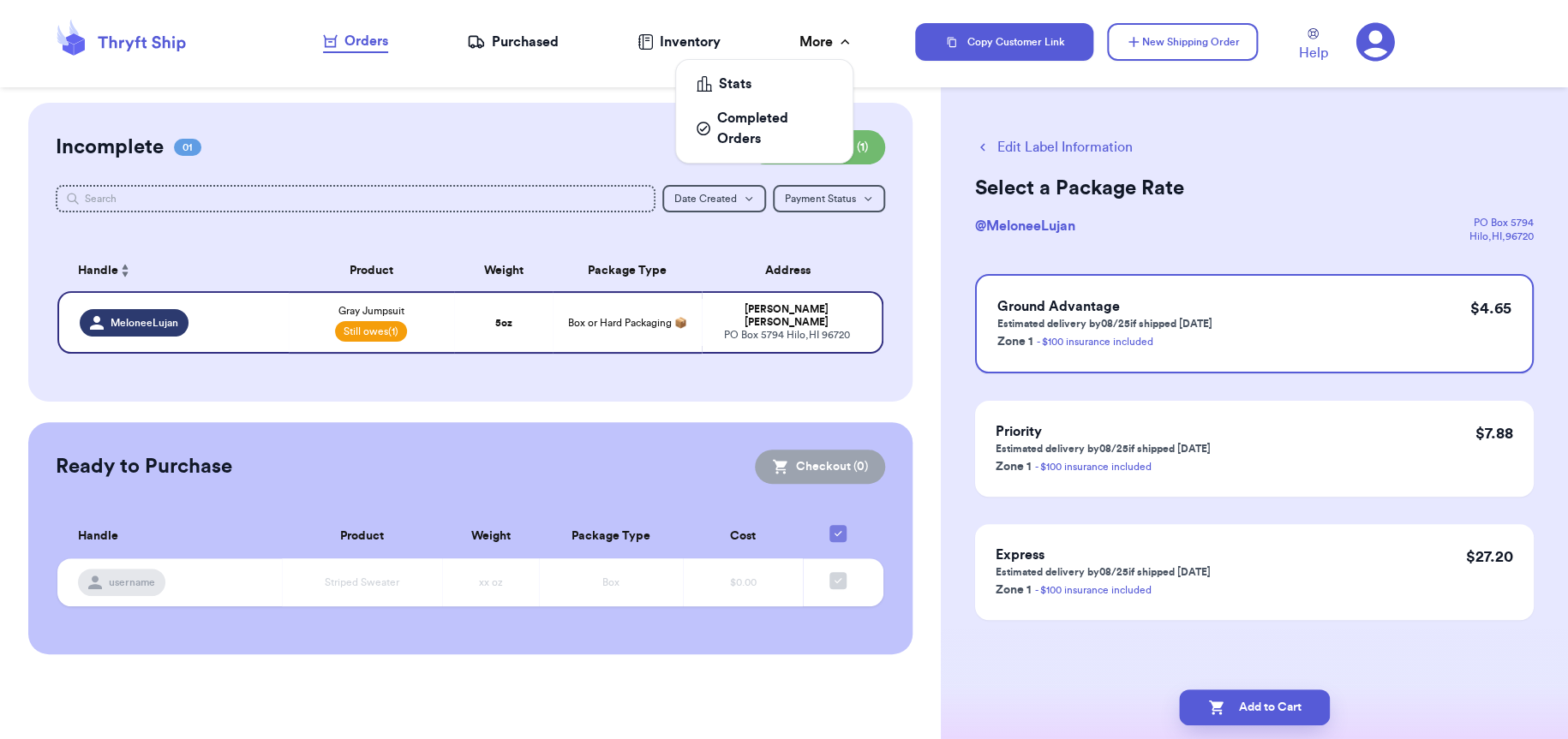
click at [822, 41] on div "More" at bounding box center [827, 41] width 54 height 20
click at [786, 125] on div "Completed Orders" at bounding box center [764, 128] width 135 height 41
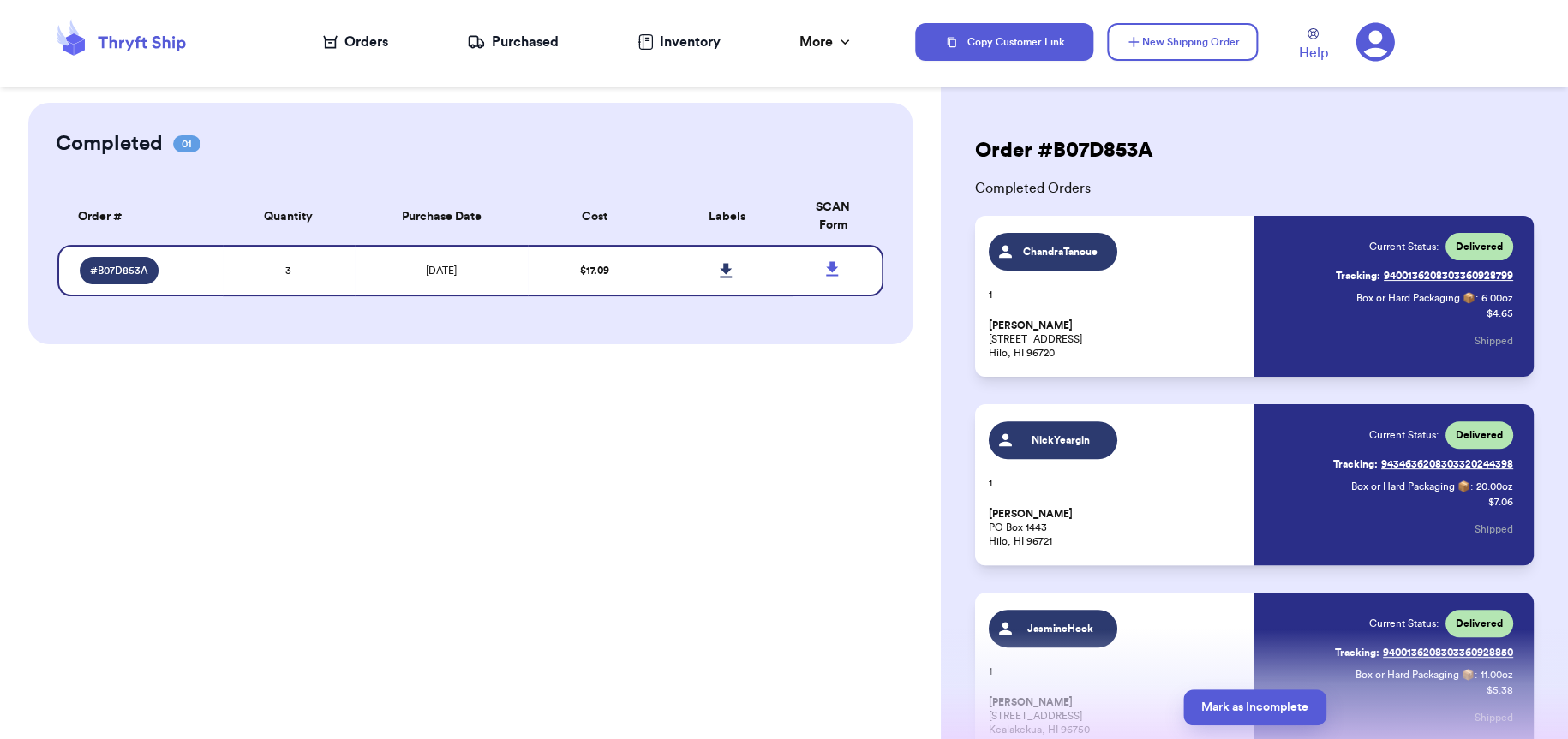
click at [313, 47] on nav "Orders Purchased Inventory More Stats Completed Orders" at bounding box center [588, 42] width 654 height 57
click at [337, 47] on icon at bounding box center [330, 42] width 15 height 14
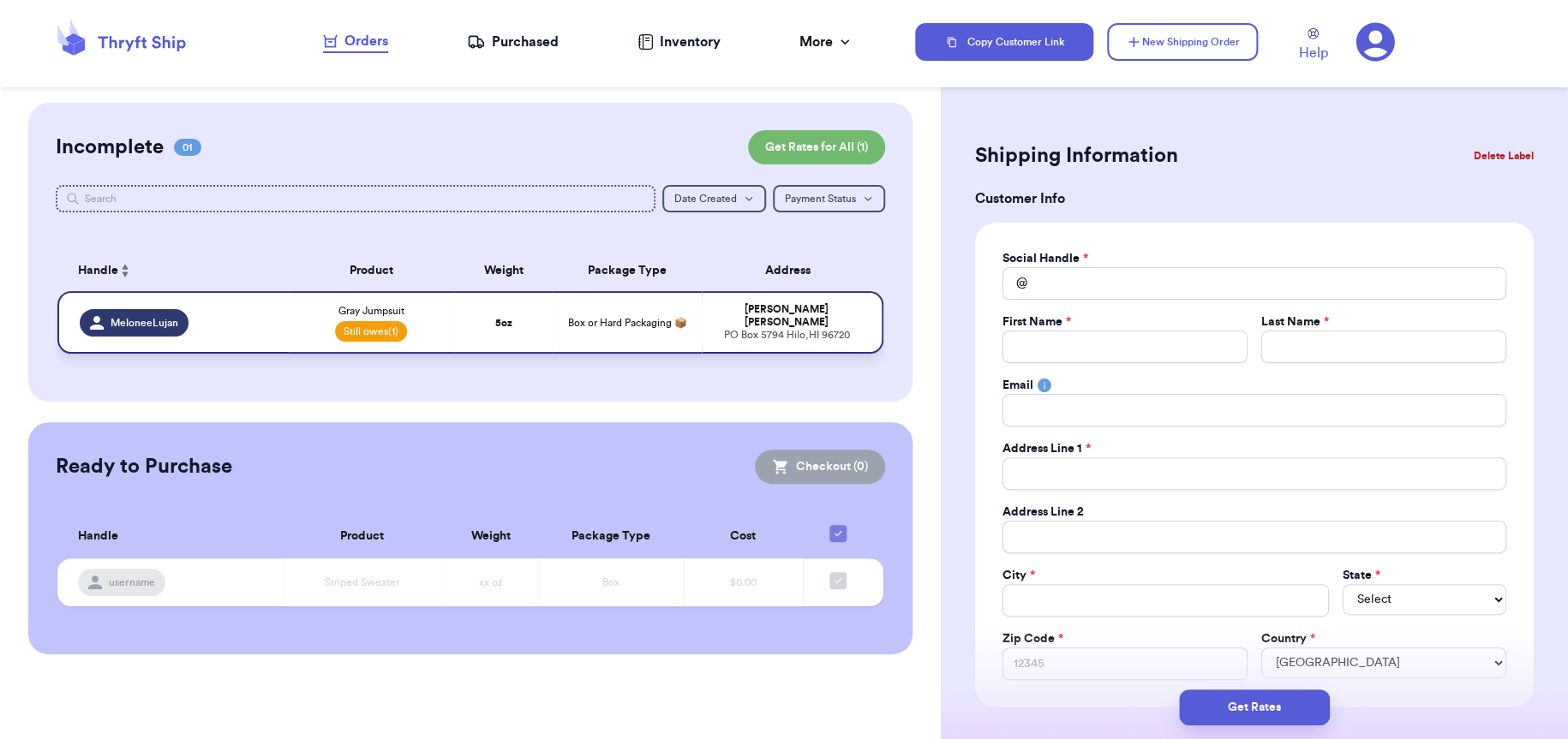
click at [443, 323] on td "Gray Jumpsuit Still owes (1)" at bounding box center [371, 322] width 166 height 62
type input "Gray Jumpsuit"
select select "unpaid"
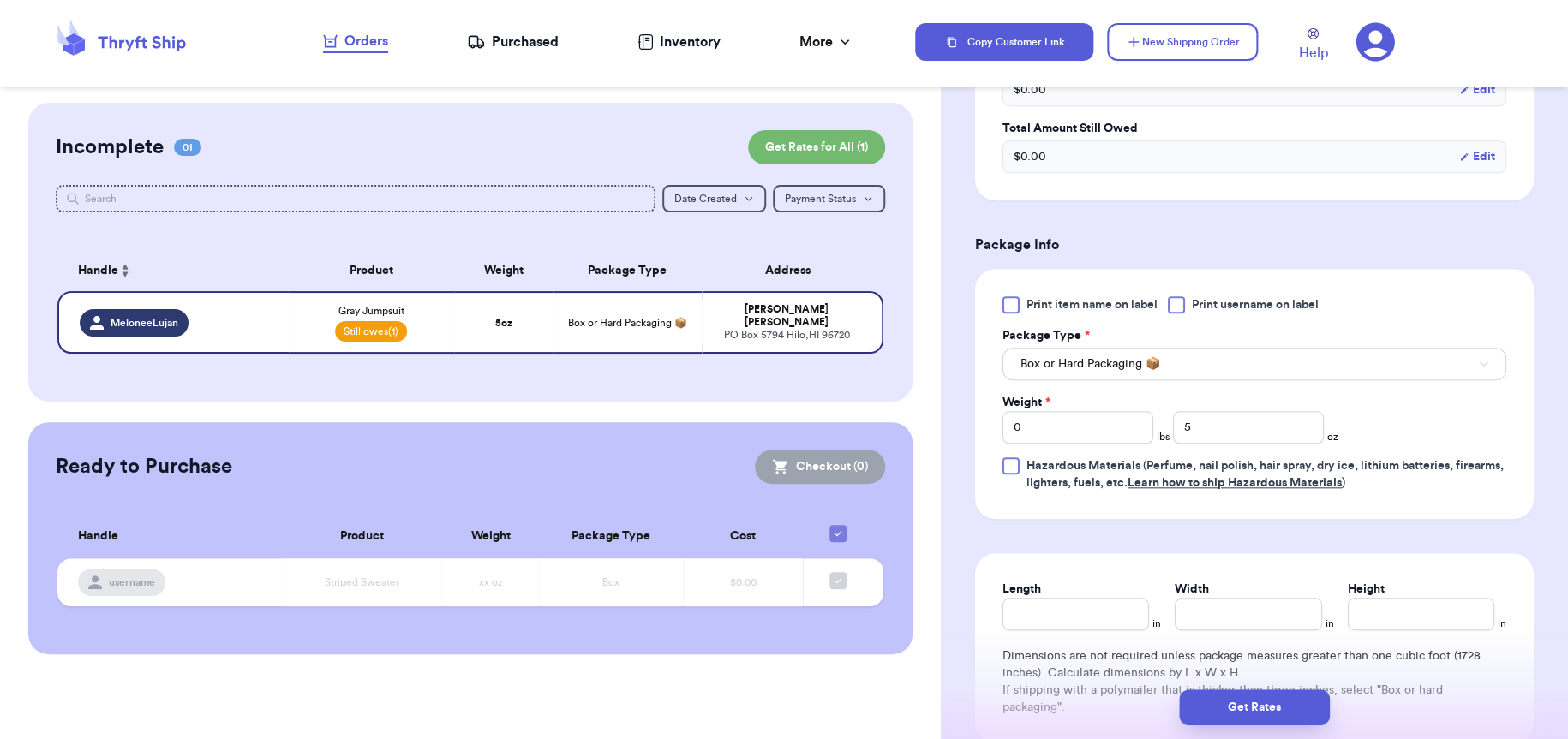
scroll to position [600, 0]
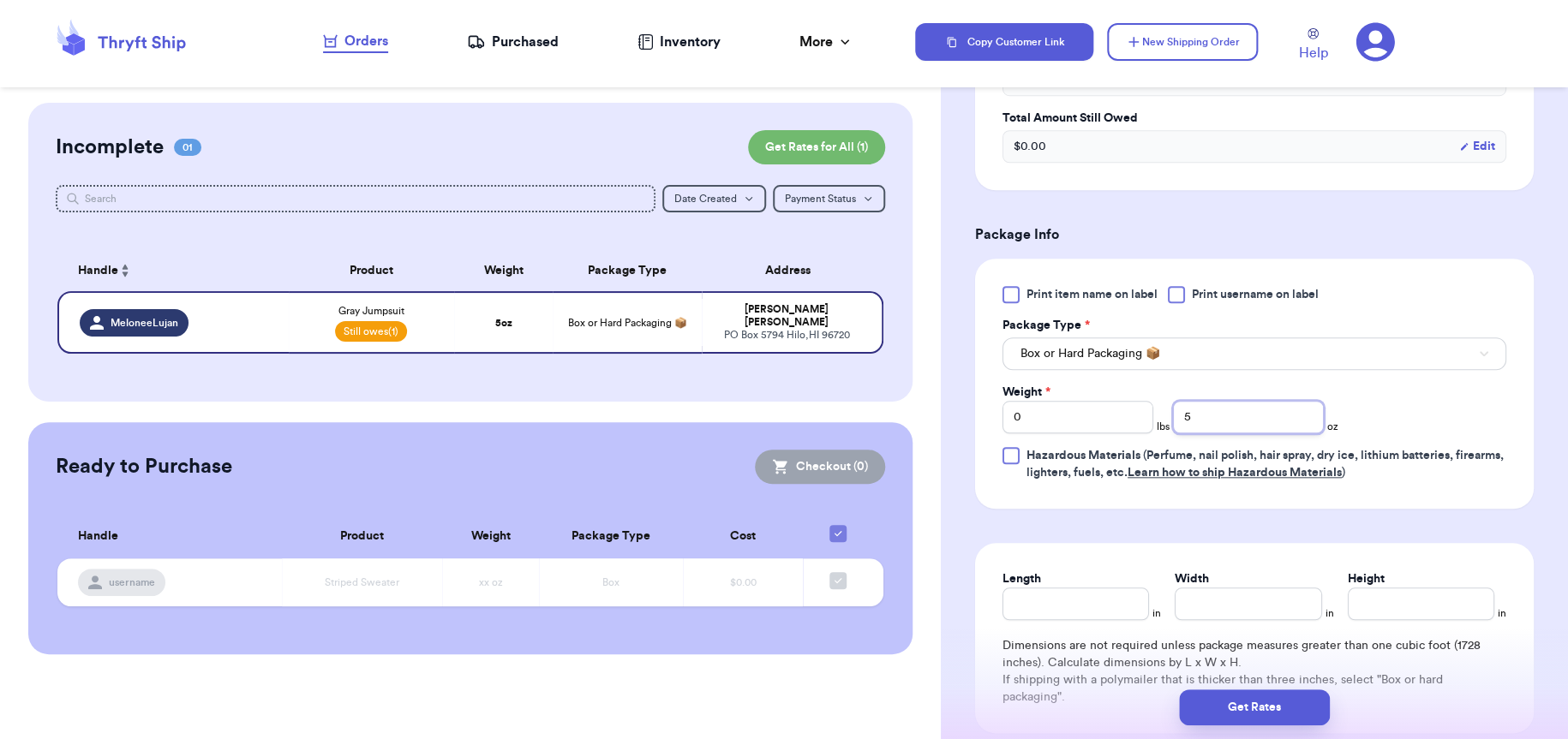
drag, startPoint x: 1121, startPoint y: 410, endPoint x: 1090, endPoint y: 417, distance: 31.8
click at [1099, 412] on div "Weight * 0 lbs 5 oz" at bounding box center [1170, 409] width 336 height 50
type input "11"
click at [1267, 709] on button "Get Rates" at bounding box center [1254, 707] width 151 height 36
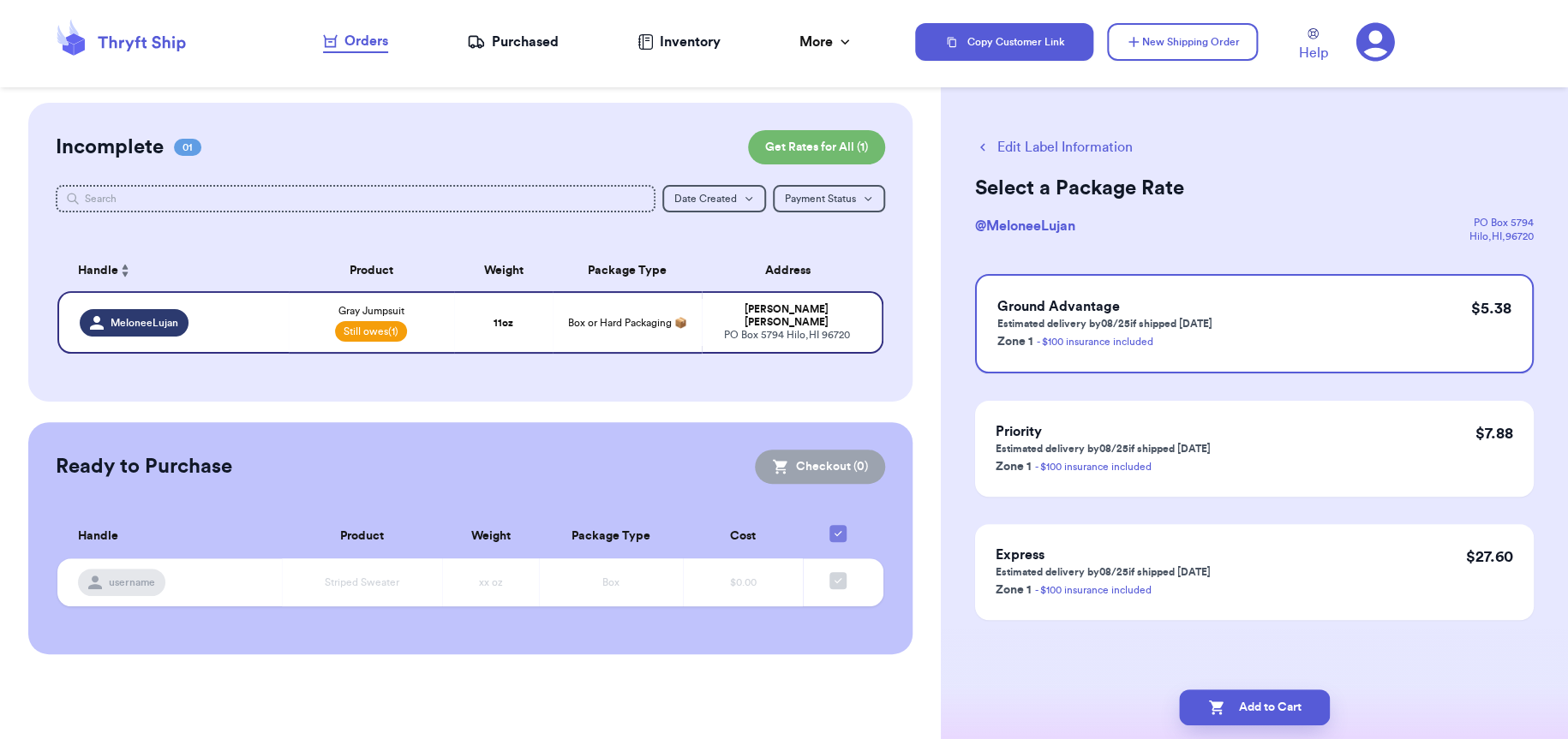
click at [1382, 36] on icon at bounding box center [1374, 42] width 39 height 39
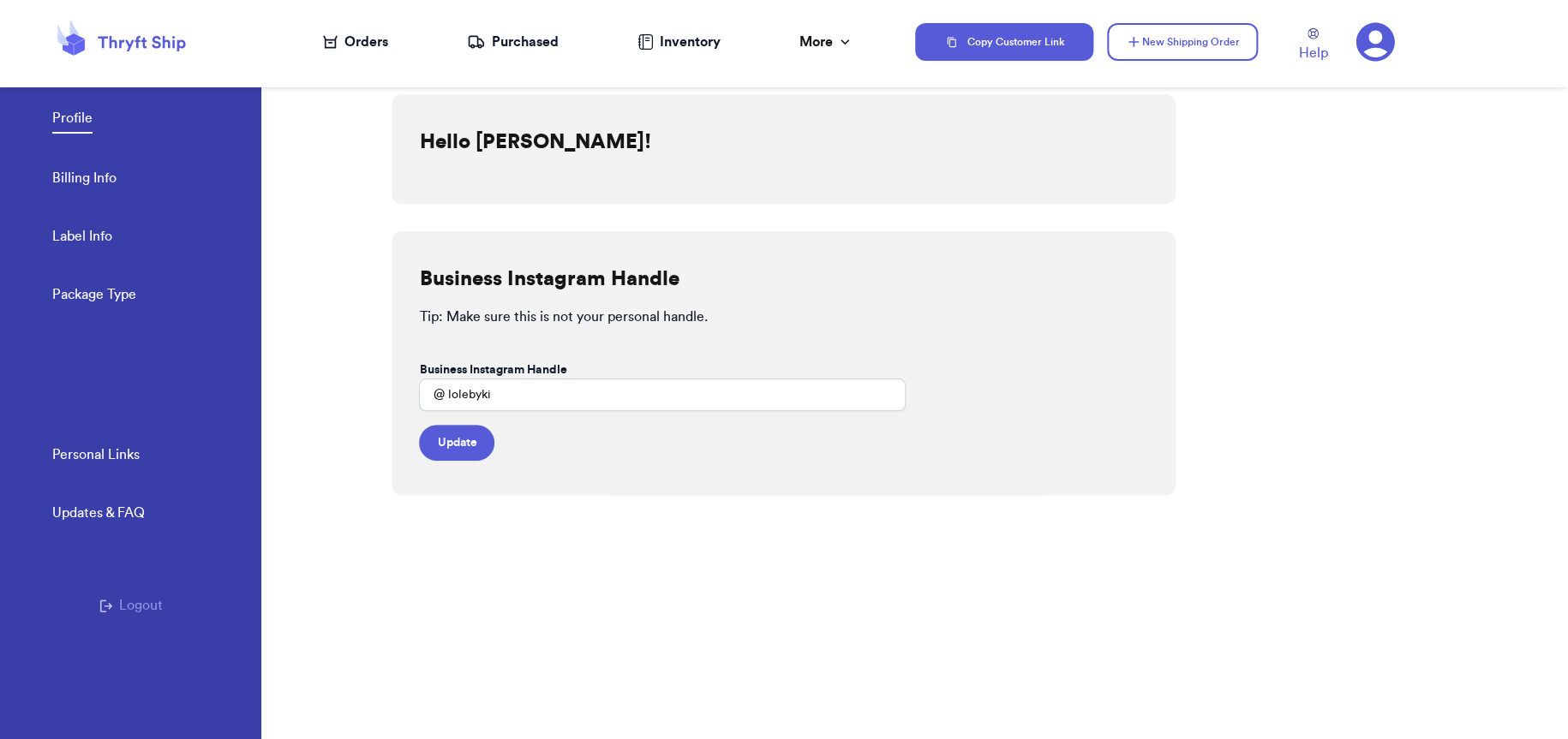
click at [110, 608] on icon "button" at bounding box center [105, 606] width 13 height 13
